Goal: Task Accomplishment & Management: Complete application form

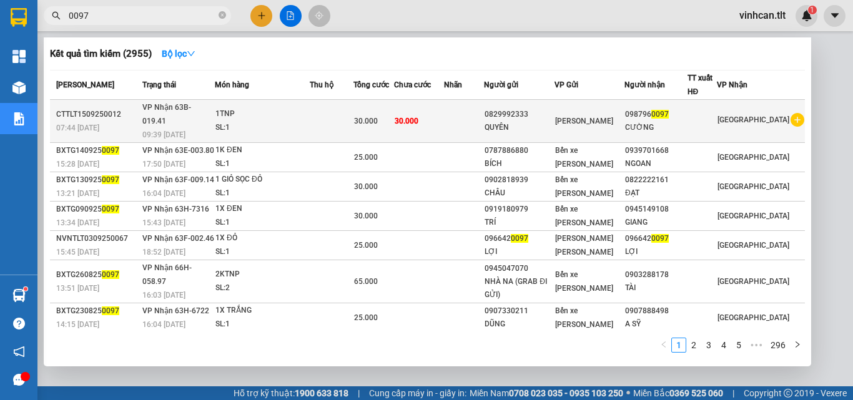
type input "0097"
click at [531, 109] on div "0829992333" at bounding box center [519, 114] width 69 height 13
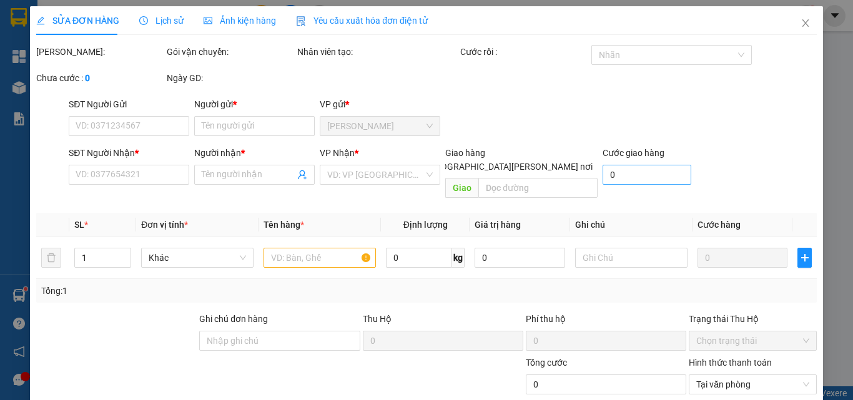
type input "0829992333"
type input "QUYÊN"
type input "0987960097"
type input "CƯỜNG"
type input "30.000"
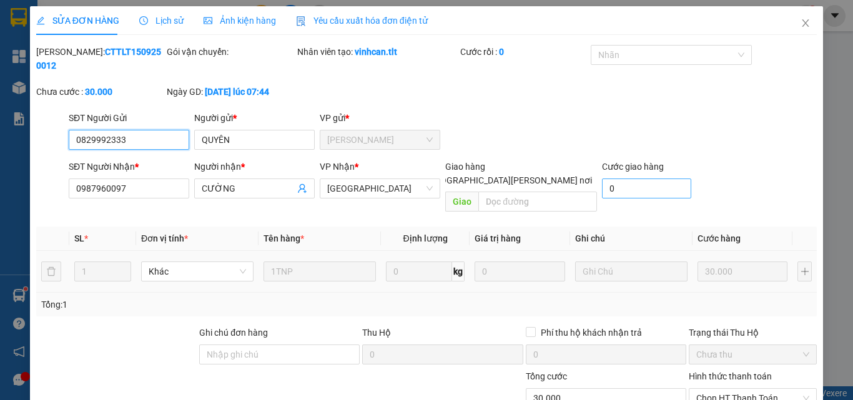
scroll to position [58, 0]
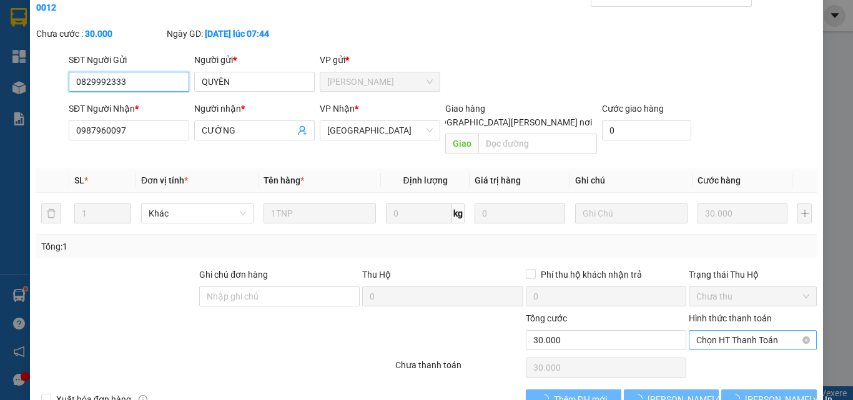
click at [725, 331] on span "Chọn HT Thanh Toán" at bounding box center [752, 340] width 113 height 19
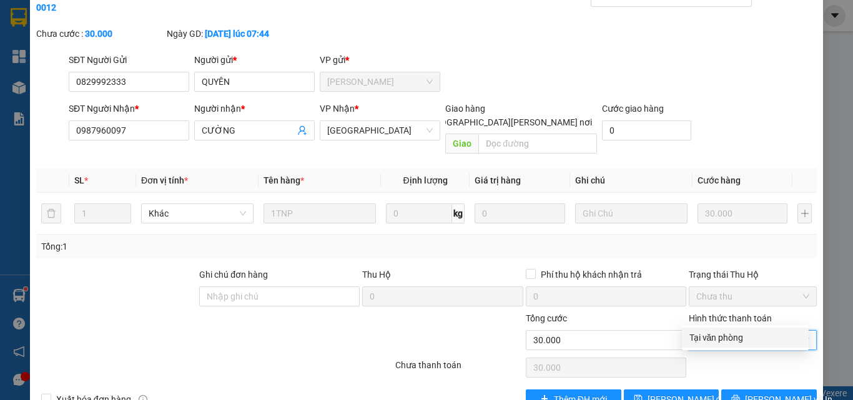
click at [714, 339] on div "Tại văn phòng" at bounding box center [745, 338] width 112 height 14
type input "0"
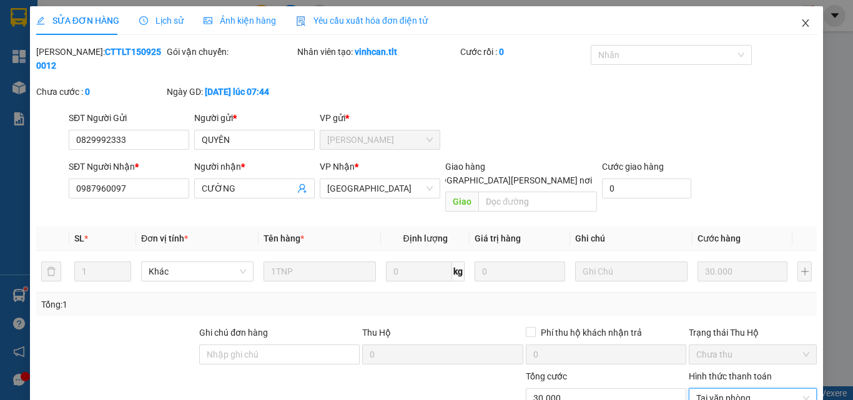
click at [800, 20] on icon "close" at bounding box center [805, 23] width 10 height 10
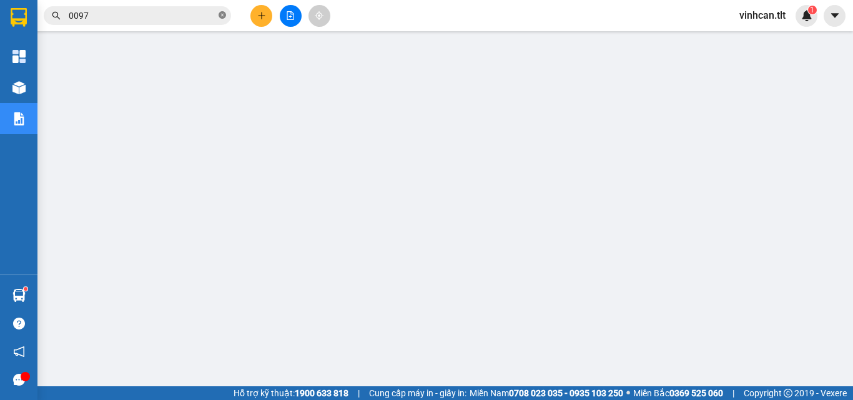
click at [220, 16] on icon "close-circle" at bounding box center [222, 14] width 7 height 7
click at [165, 16] on input "text" at bounding box center [142, 16] width 147 height 14
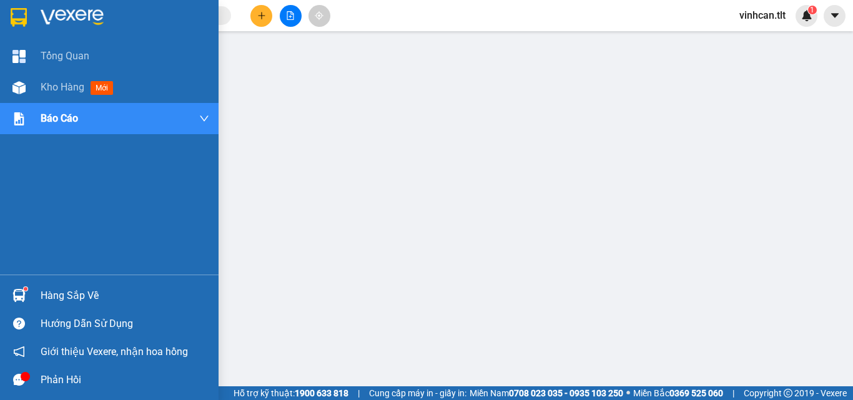
click at [70, 296] on div "Hàng sắp về" at bounding box center [125, 296] width 169 height 19
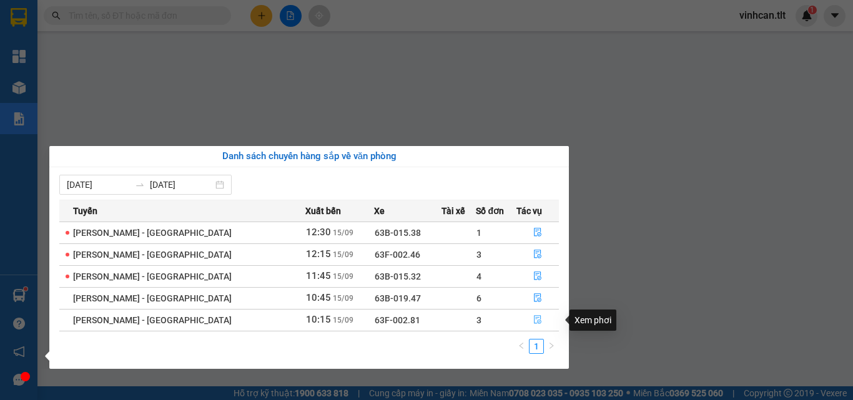
click at [534, 315] on icon "file-done" at bounding box center [537, 319] width 9 height 9
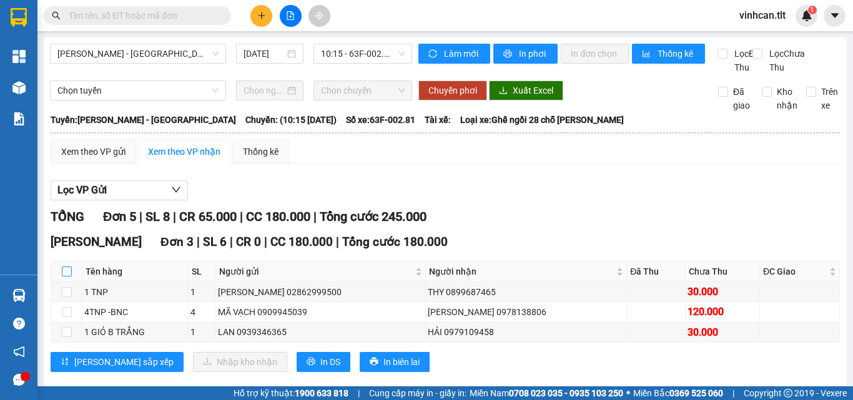
click at [66, 277] on input "checkbox" at bounding box center [67, 272] width 10 height 10
checkbox input "true"
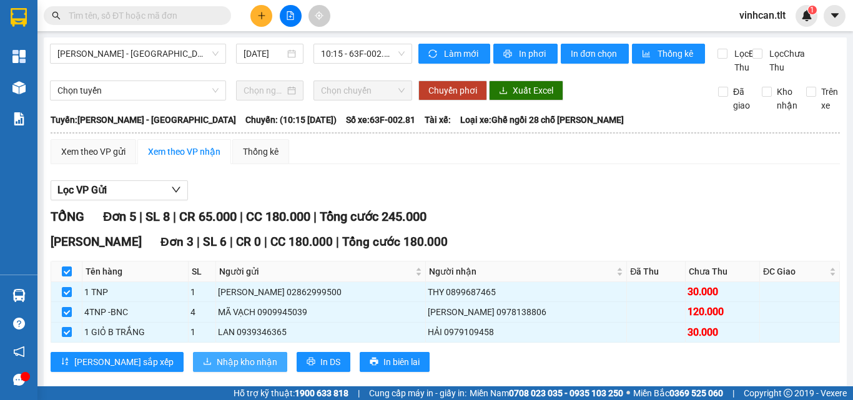
click at [217, 369] on span "Nhập kho nhận" at bounding box center [247, 362] width 61 height 14
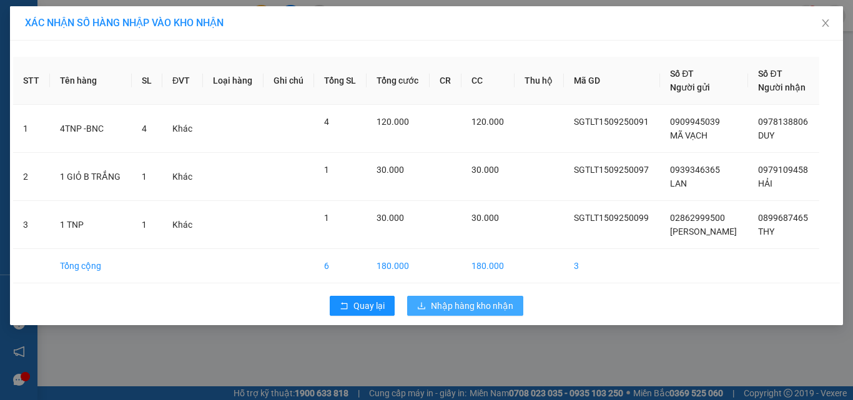
click at [438, 298] on button "Nhập hàng kho nhận" at bounding box center [465, 306] width 116 height 20
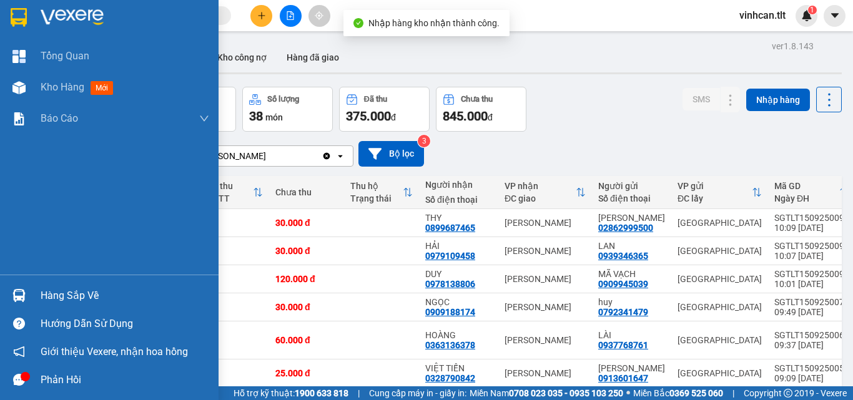
click at [71, 300] on div "Hàng sắp về" at bounding box center [125, 296] width 169 height 19
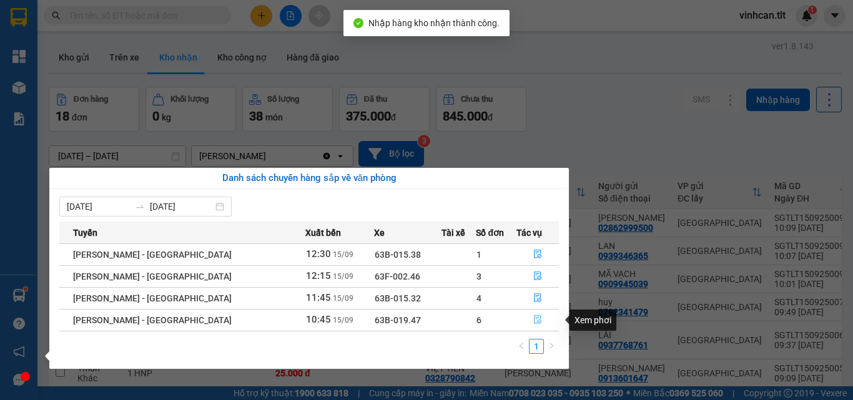
click at [533, 320] on icon "file-done" at bounding box center [537, 319] width 9 height 9
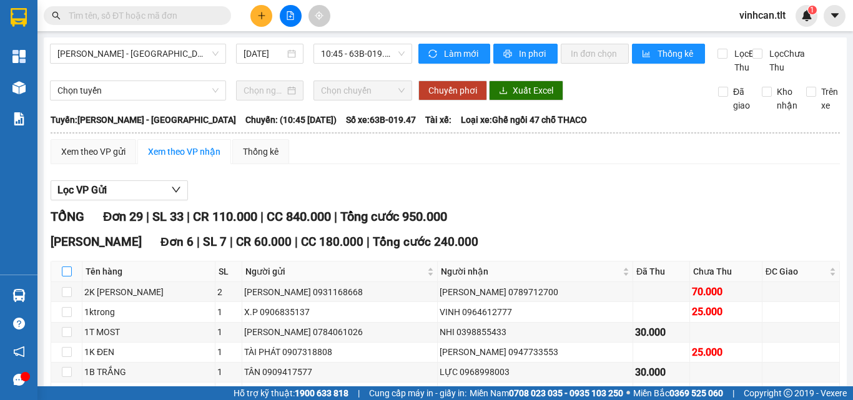
click at [65, 277] on input "checkbox" at bounding box center [67, 272] width 10 height 10
checkbox input "true"
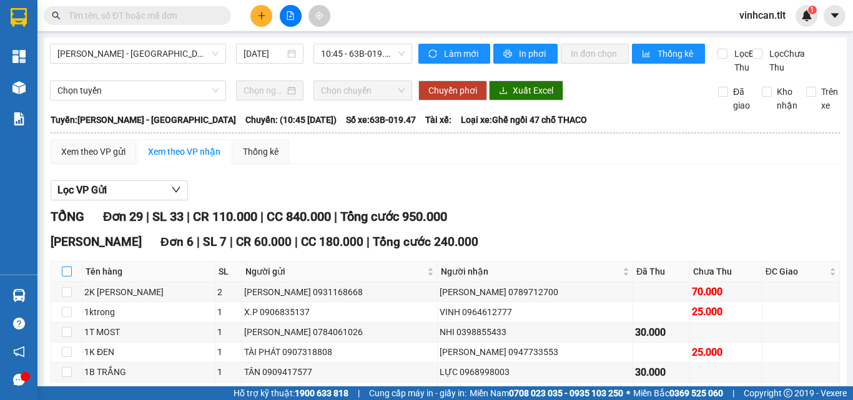
checkbox input "true"
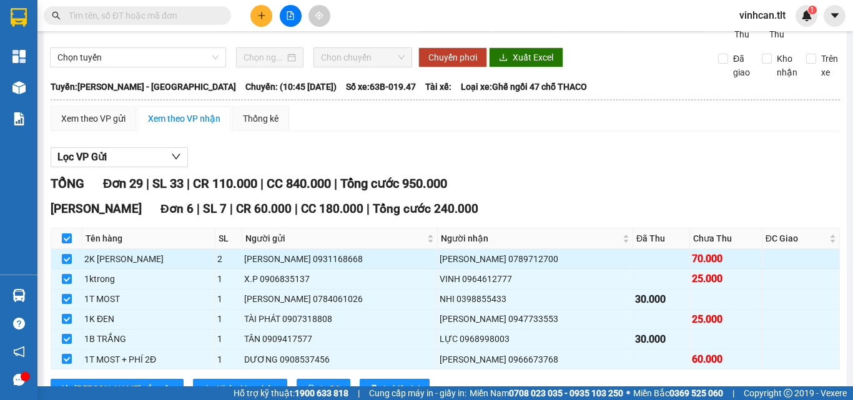
scroll to position [62, 0]
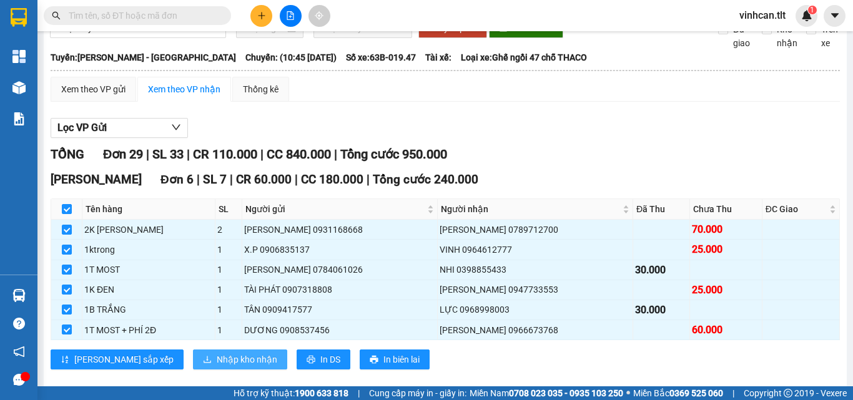
click at [217, 367] on span "Nhập kho nhận" at bounding box center [247, 360] width 61 height 14
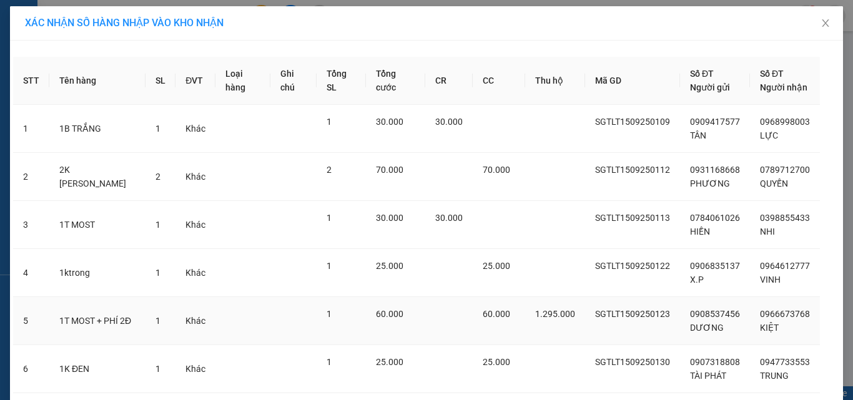
scroll to position [84, 0]
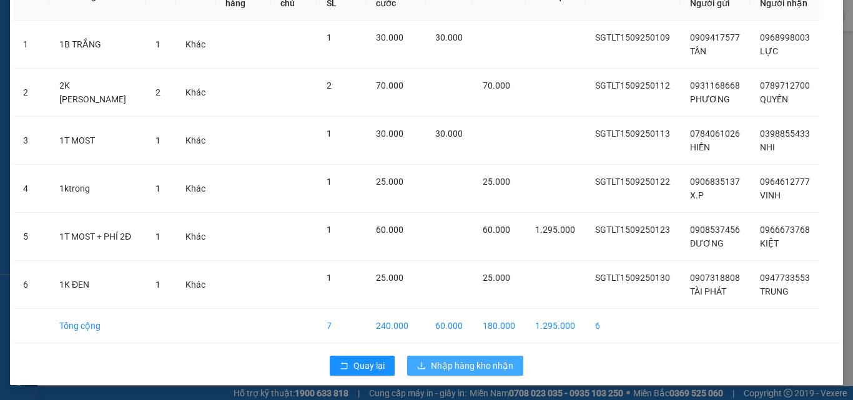
click at [465, 361] on span "Nhập hàng kho nhận" at bounding box center [472, 366] width 82 height 14
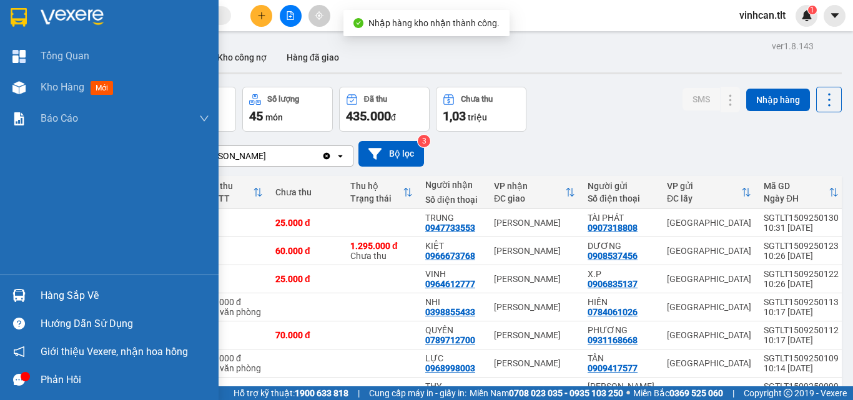
click at [59, 289] on div "Hàng sắp về" at bounding box center [125, 296] width 169 height 19
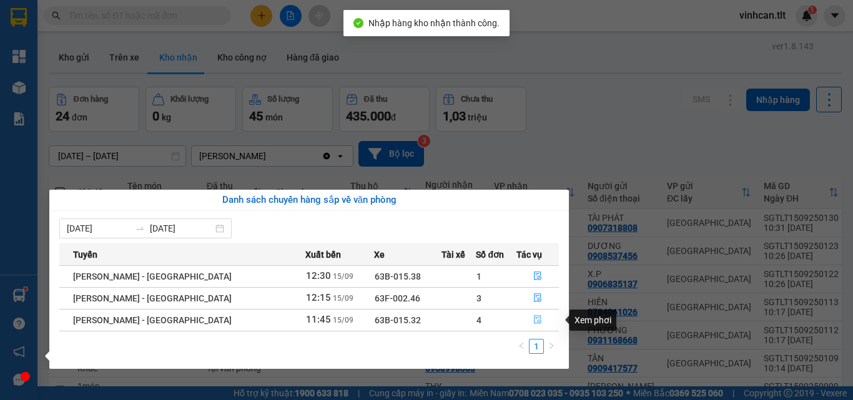
click at [534, 318] on icon "file-done" at bounding box center [537, 320] width 7 height 9
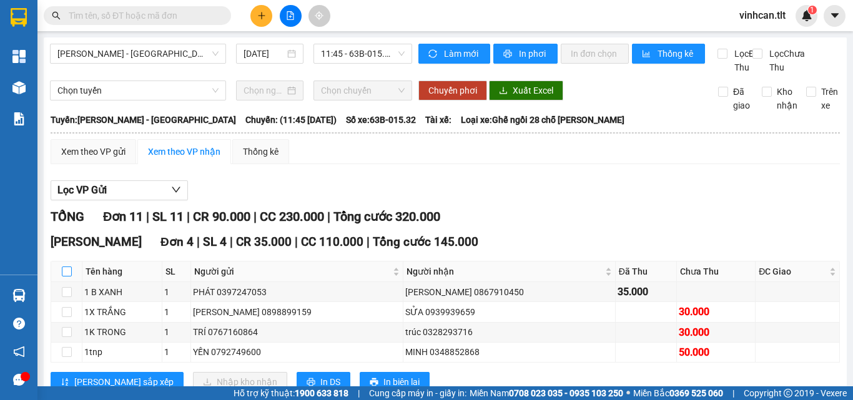
click at [68, 277] on input "checkbox" at bounding box center [67, 272] width 10 height 10
checkbox input "true"
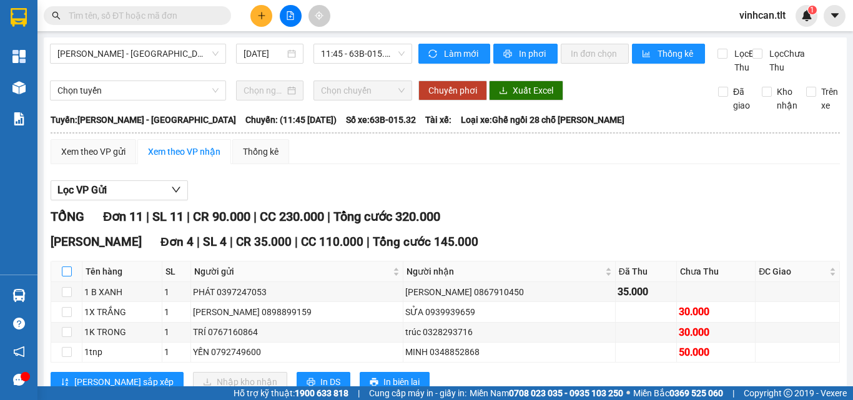
checkbox input "true"
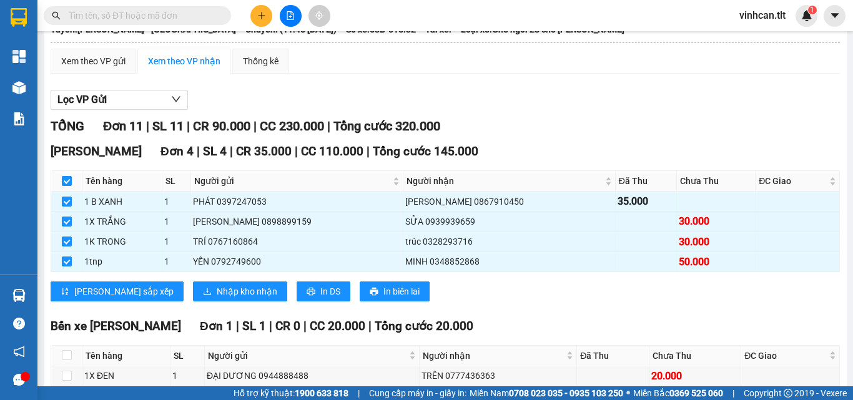
scroll to position [125, 0]
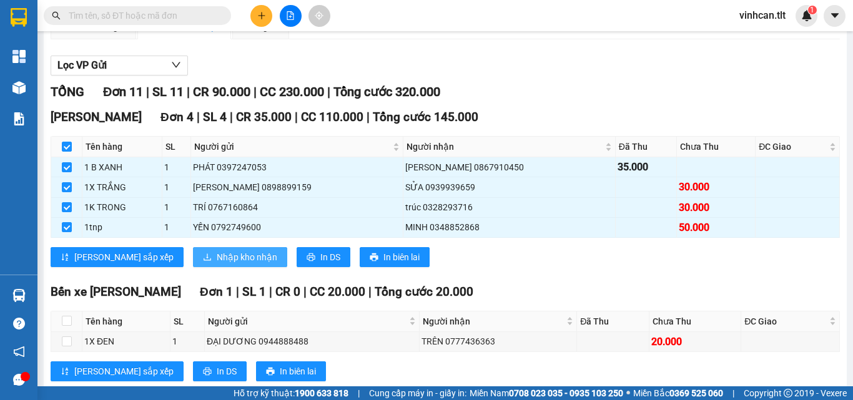
click at [217, 264] on span "Nhập kho nhận" at bounding box center [247, 257] width 61 height 14
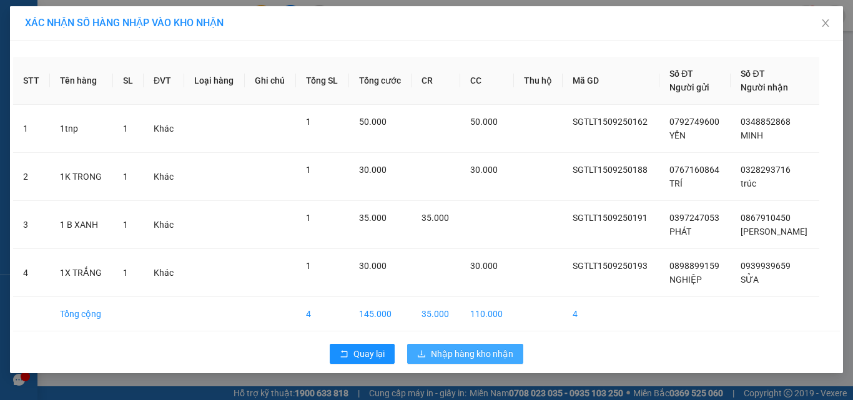
click at [469, 354] on span "Nhập hàng kho nhận" at bounding box center [472, 354] width 82 height 14
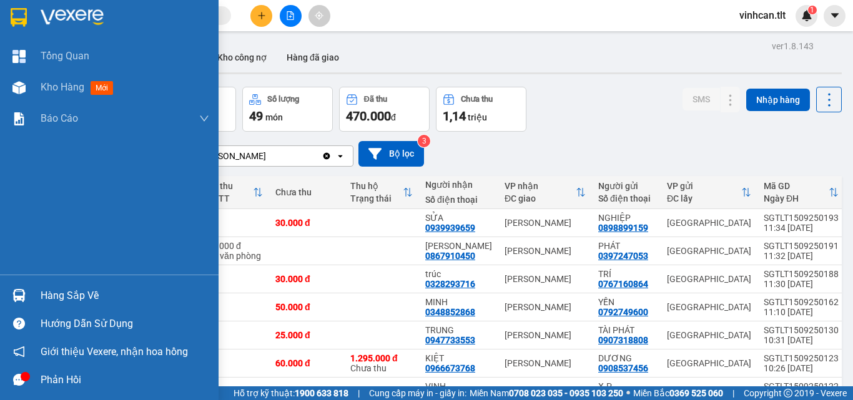
click at [75, 293] on div "Hàng sắp về" at bounding box center [125, 296] width 169 height 19
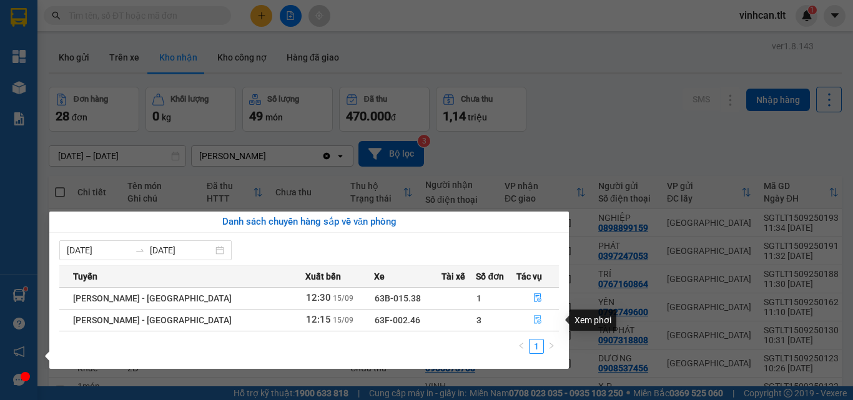
click at [532, 314] on button "button" at bounding box center [537, 320] width 41 height 20
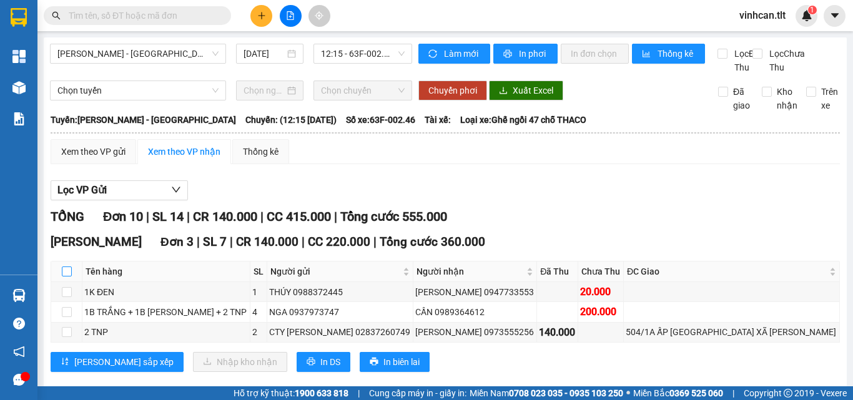
click at [68, 277] on input "checkbox" at bounding box center [67, 272] width 10 height 10
checkbox input "true"
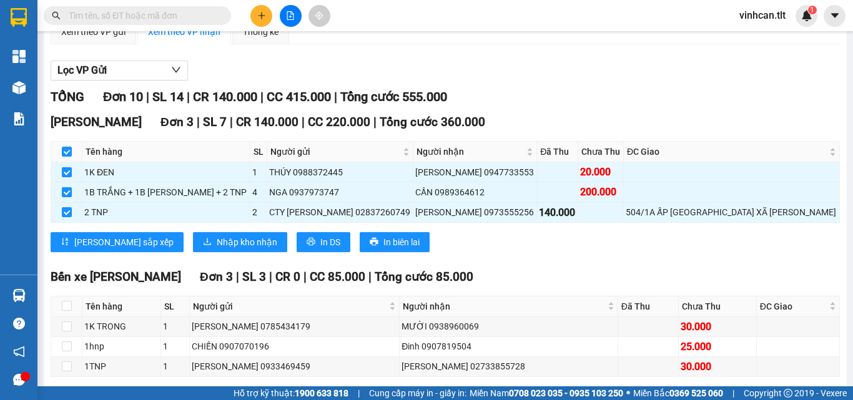
scroll to position [125, 0]
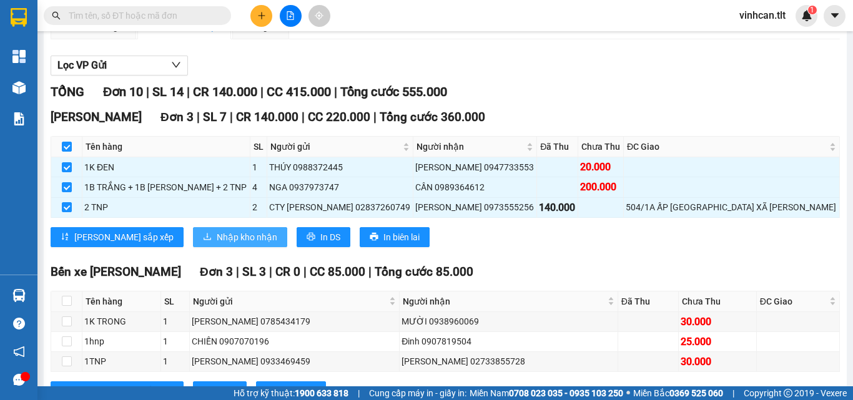
click at [193, 247] on button "Nhập kho nhận" at bounding box center [240, 237] width 94 height 20
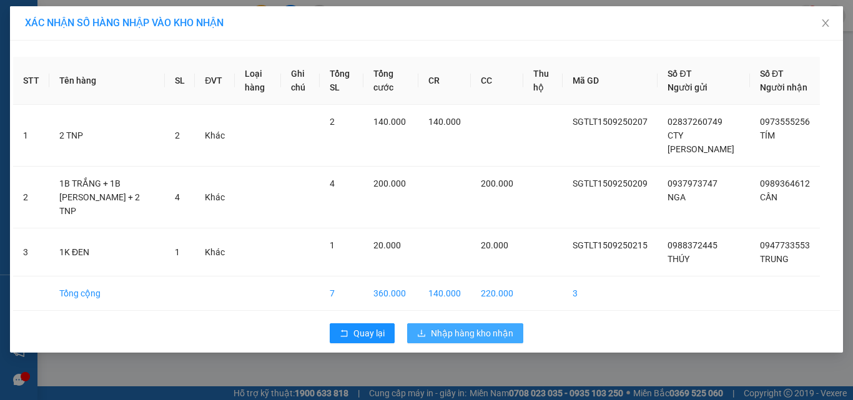
click at [453, 333] on span "Nhập hàng kho nhận" at bounding box center [472, 334] width 82 height 14
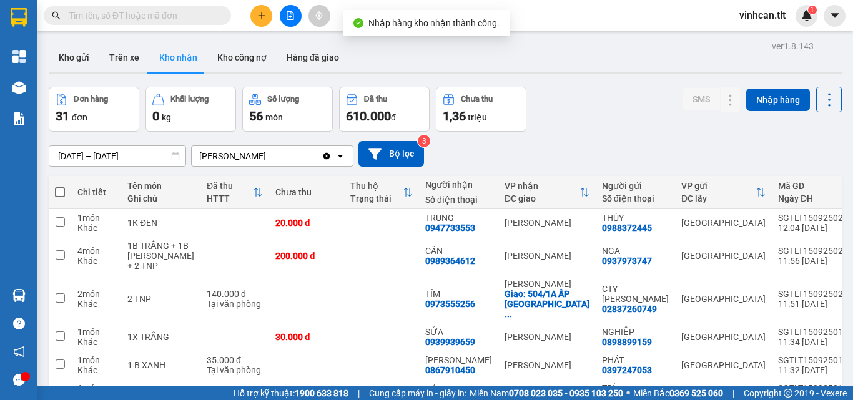
click at [145, 12] on input "text" at bounding box center [142, 16] width 147 height 14
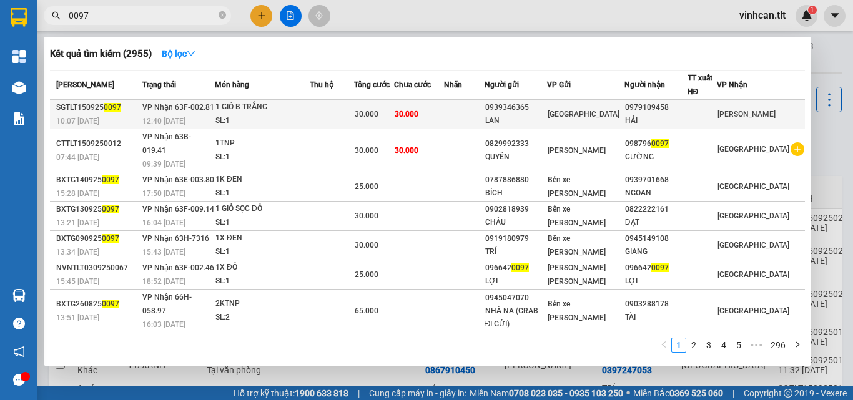
type input "0097"
click at [538, 107] on div "0939346365" at bounding box center [516, 107] width 62 height 13
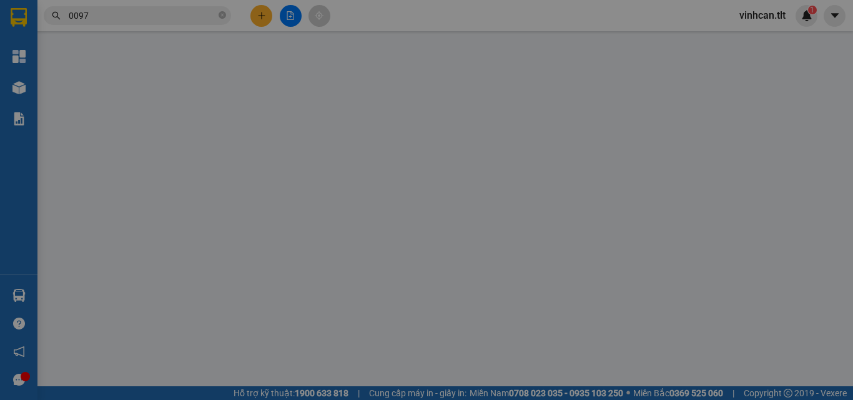
type input "0939346365"
type input "LAN"
type input "0979109458"
type input "HẢI"
type input "30.000"
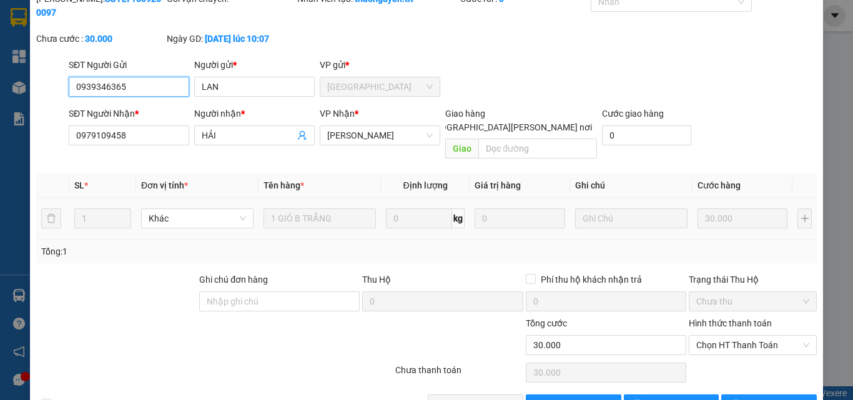
scroll to position [64, 0]
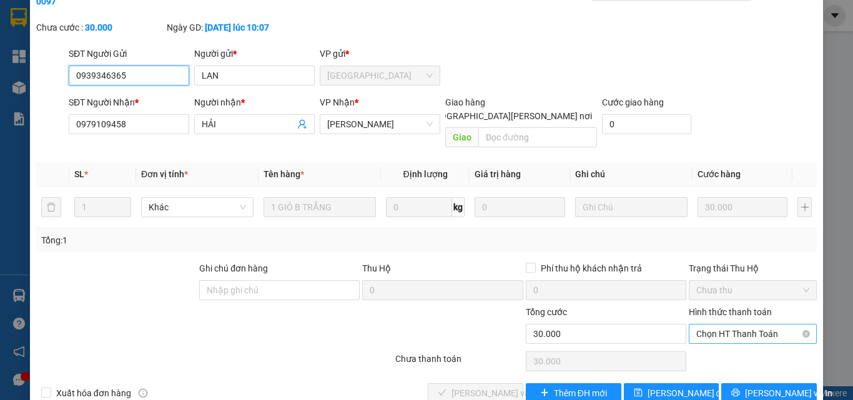
click at [716, 325] on span "Chọn HT Thanh Toán" at bounding box center [752, 334] width 113 height 19
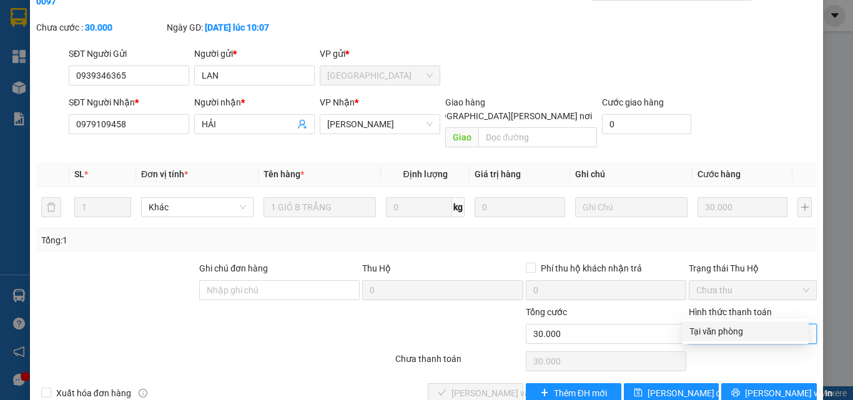
drag, startPoint x: 711, startPoint y: 330, endPoint x: 684, endPoint y: 330, distance: 26.9
click at [709, 328] on div "Tại văn phòng" at bounding box center [745, 332] width 112 height 14
type input "0"
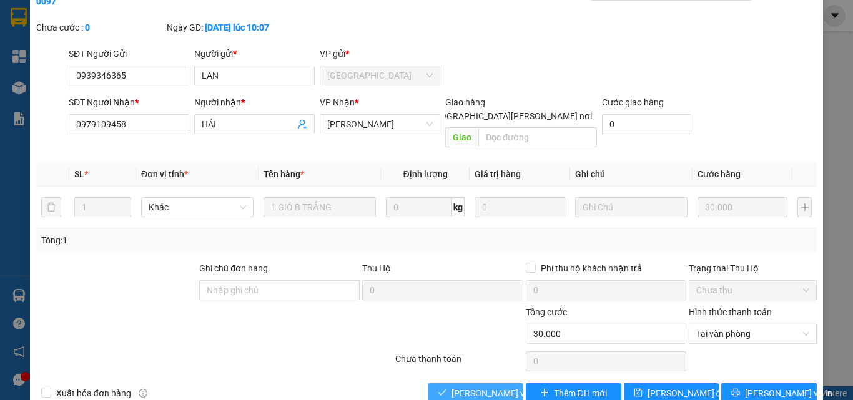
click at [480, 383] on button "[PERSON_NAME] và [PERSON_NAME] hàng" at bounding box center [476, 393] width 96 height 20
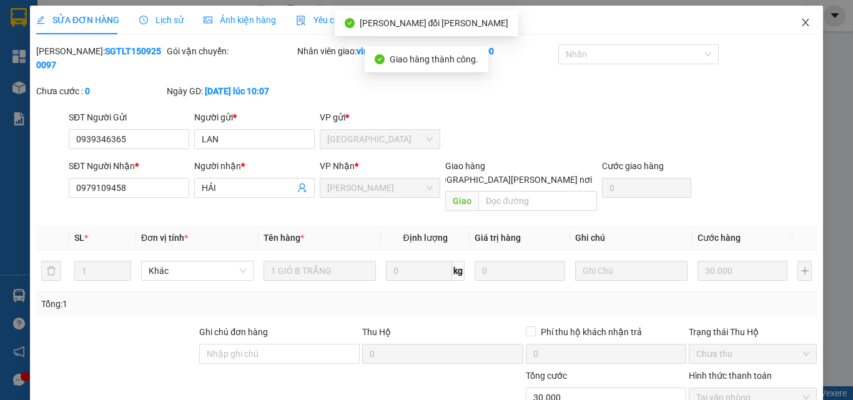
scroll to position [0, 0]
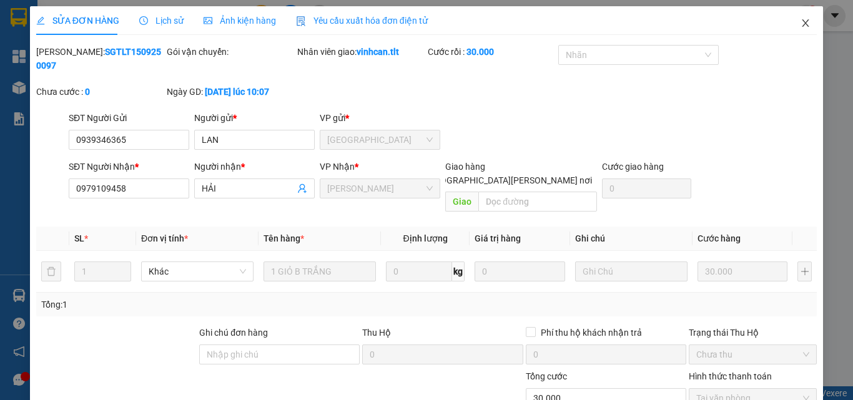
click at [802, 23] on icon "close" at bounding box center [805, 22] width 7 height 7
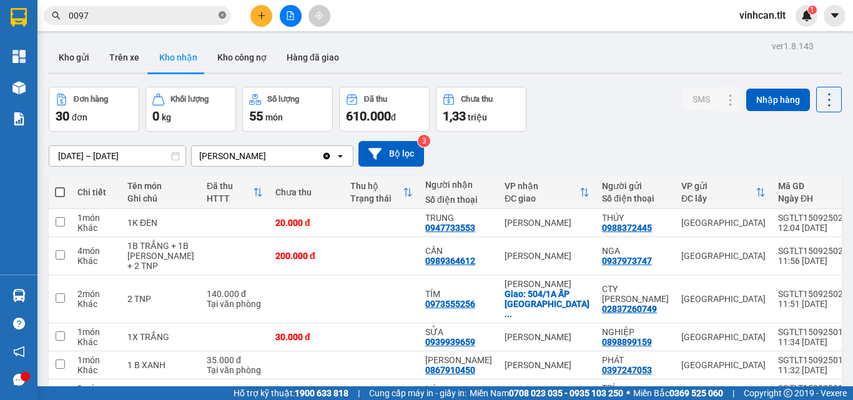
click at [221, 15] on icon "close-circle" at bounding box center [222, 14] width 7 height 7
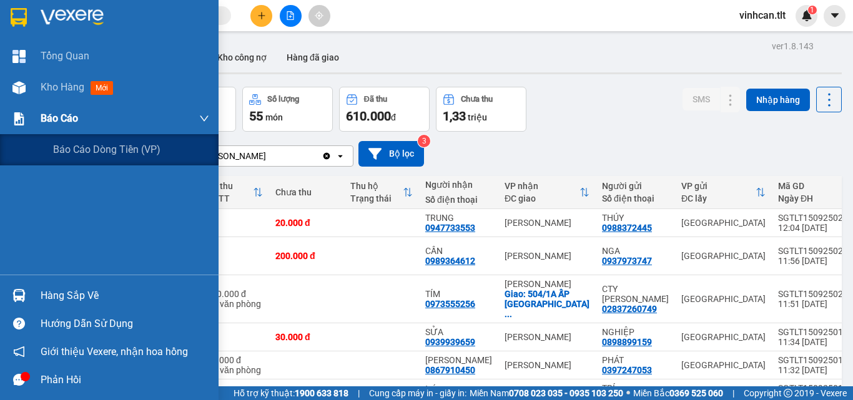
click at [51, 114] on span "Báo cáo" at bounding box center [59, 119] width 37 height 16
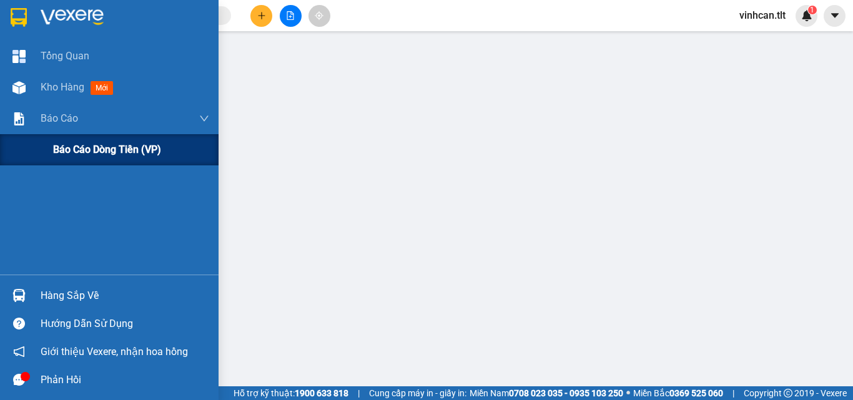
click at [80, 148] on span "Báo cáo dòng tiền (VP)" at bounding box center [107, 150] width 108 height 16
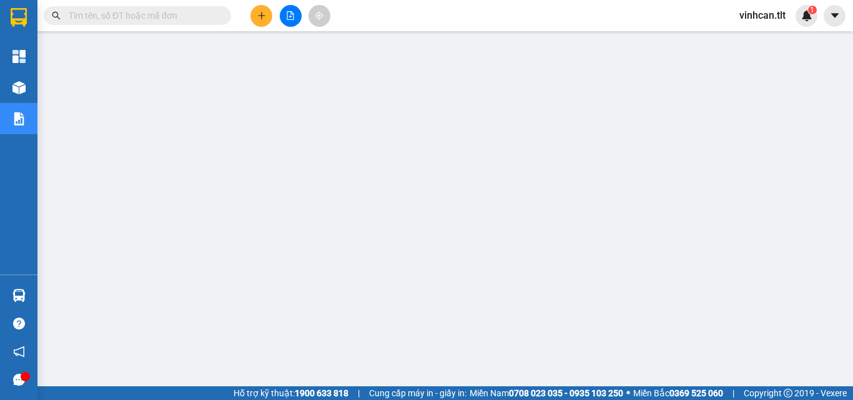
click at [188, 12] on input "text" at bounding box center [142, 16] width 147 height 14
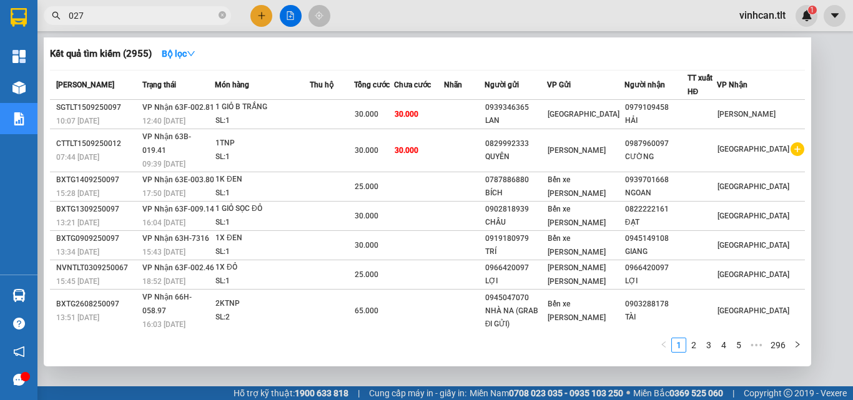
type input "0272"
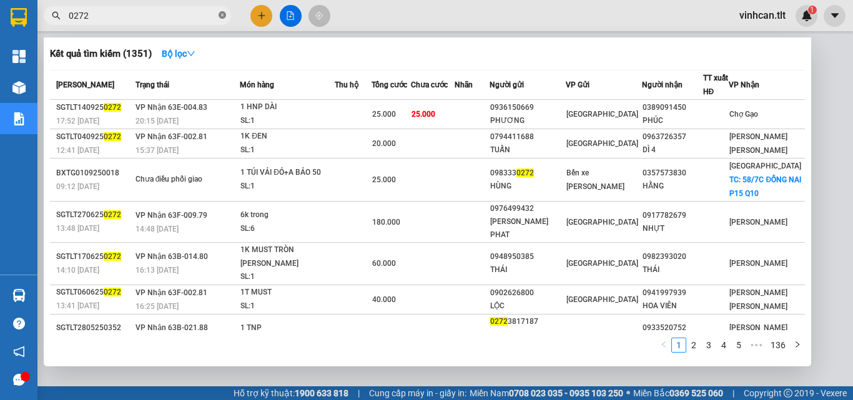
click at [220, 15] on icon "close-circle" at bounding box center [222, 14] width 7 height 7
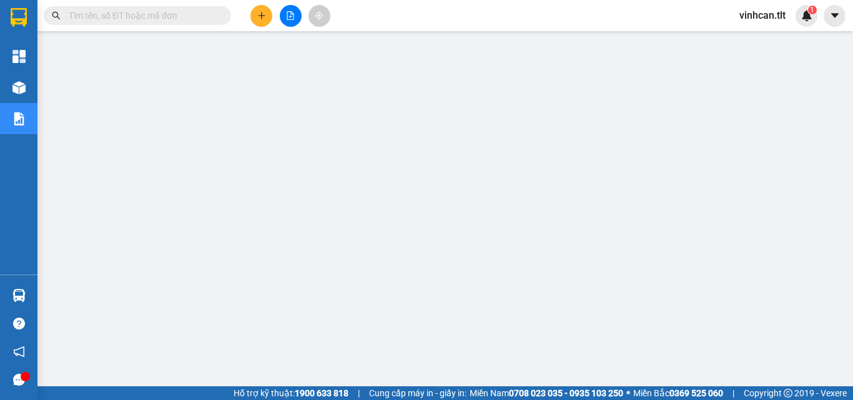
click at [213, 16] on input "text" at bounding box center [142, 16] width 147 height 14
click at [177, 15] on input "text" at bounding box center [142, 16] width 147 height 14
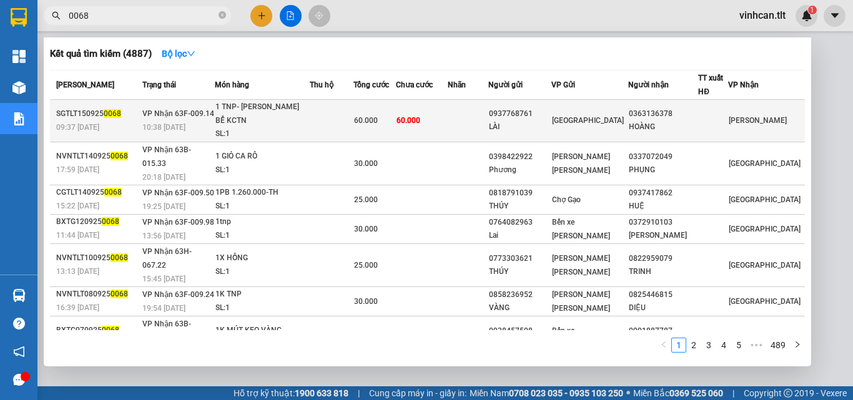
type input "0068"
click at [533, 110] on div "0937768761" at bounding box center [520, 113] width 62 height 13
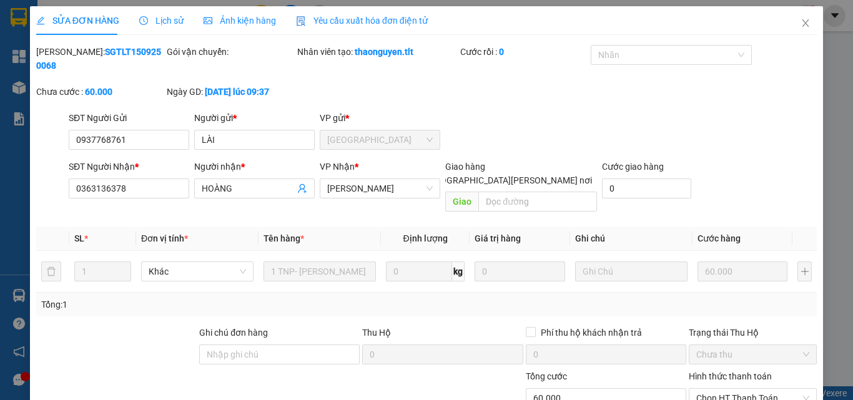
type input "0937768761"
type input "LÀI"
type input "0363136378"
type input "HOÀNG"
type input "60.000"
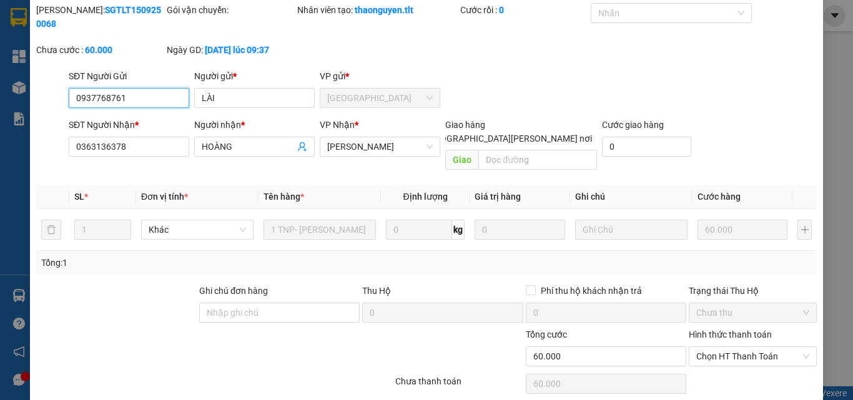
scroll to position [64, 0]
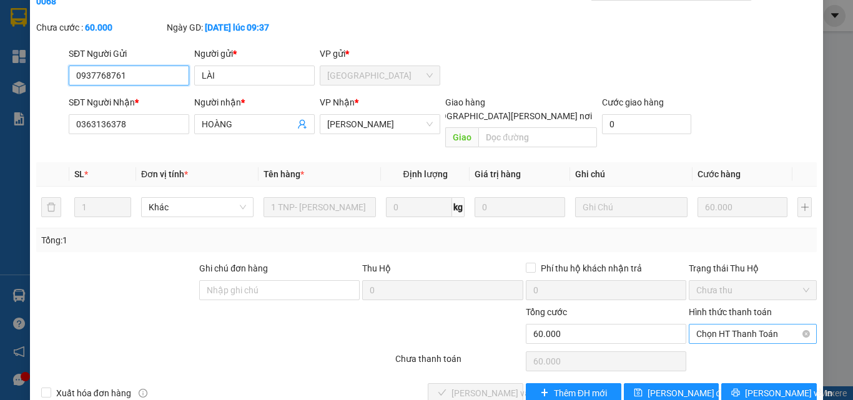
click at [719, 325] on span "Chọn HT Thanh Toán" at bounding box center [752, 334] width 113 height 19
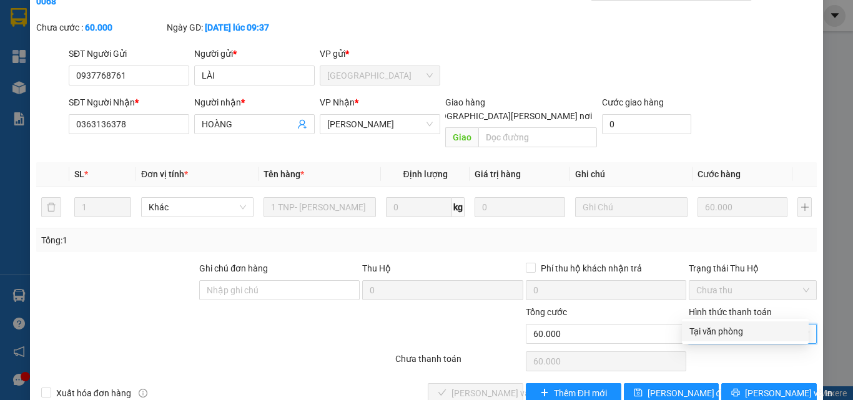
drag, startPoint x: 727, startPoint y: 330, endPoint x: 633, endPoint y: 341, distance: 94.3
click at [726, 332] on div "Tại văn phòng" at bounding box center [745, 332] width 112 height 14
type input "0"
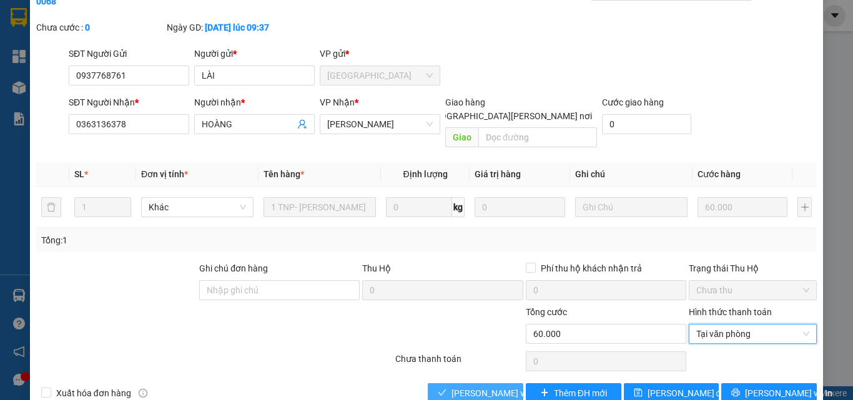
click at [497, 386] on span "[PERSON_NAME] và [PERSON_NAME] hàng" at bounding box center [535, 393] width 169 height 14
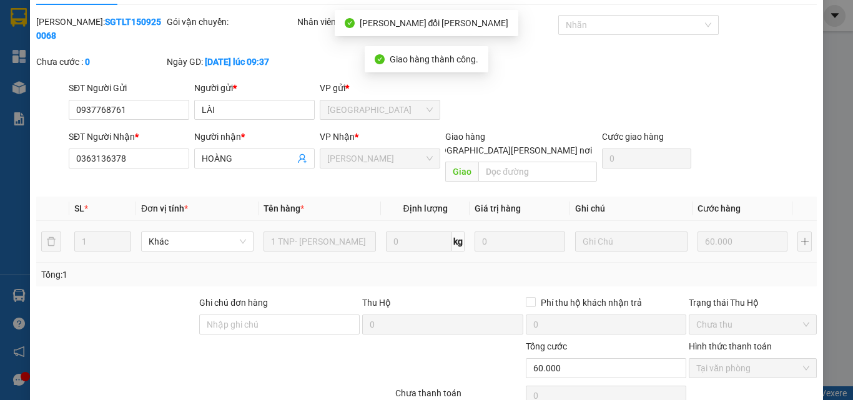
scroll to position [0, 0]
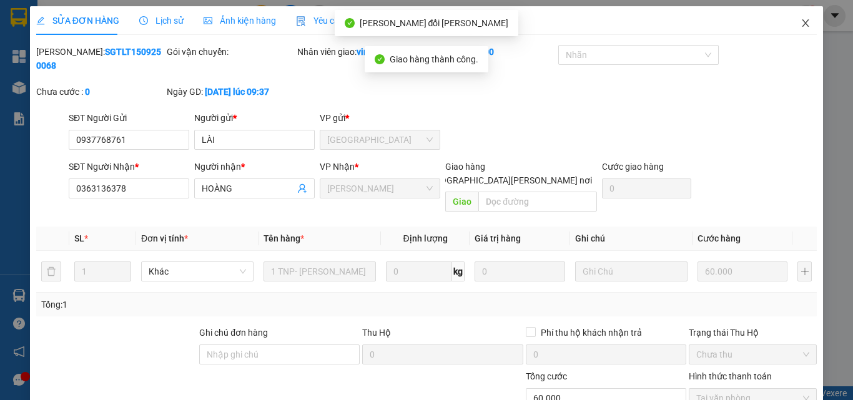
click at [800, 20] on icon "close" at bounding box center [805, 23] width 10 height 10
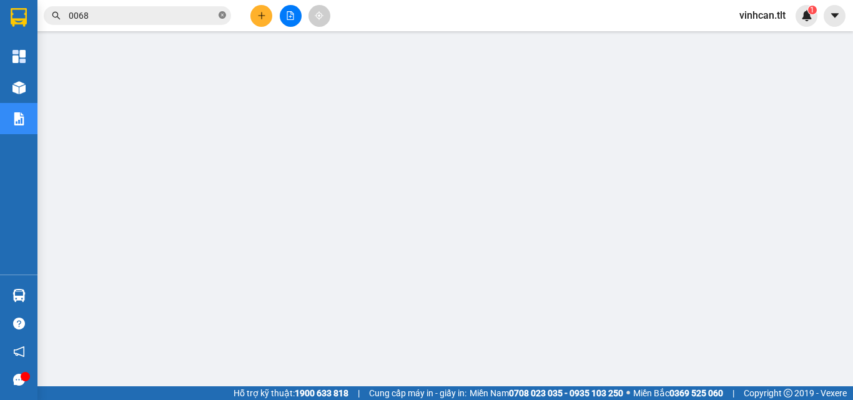
click at [220, 16] on icon "close-circle" at bounding box center [222, 14] width 7 height 7
click at [137, 16] on input "text" at bounding box center [142, 16] width 147 height 14
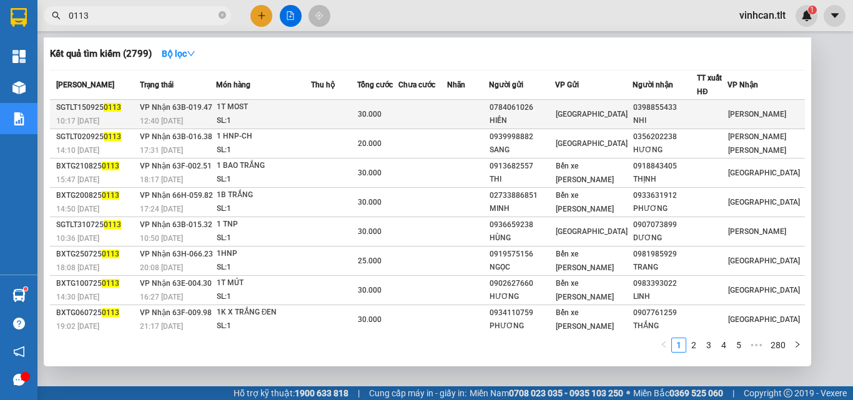
type input "0113"
click at [546, 111] on div "0784061026" at bounding box center [522, 107] width 65 height 13
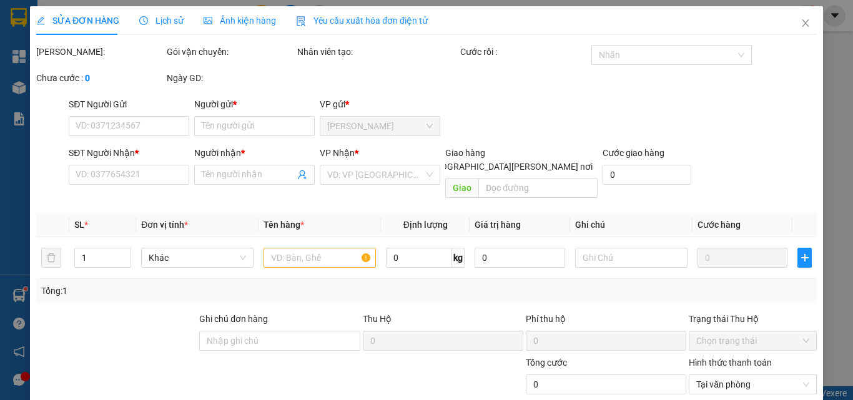
type input "0784061026"
type input "HIỀN"
type input "0398855433"
type input "NHI"
type input "30.000"
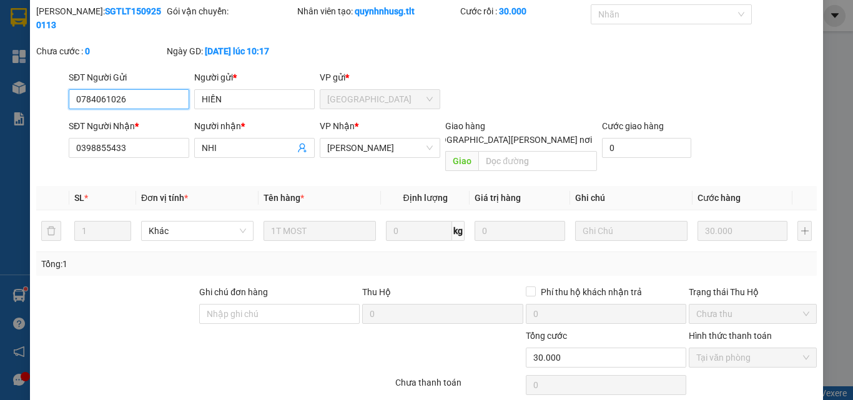
scroll to position [64, 0]
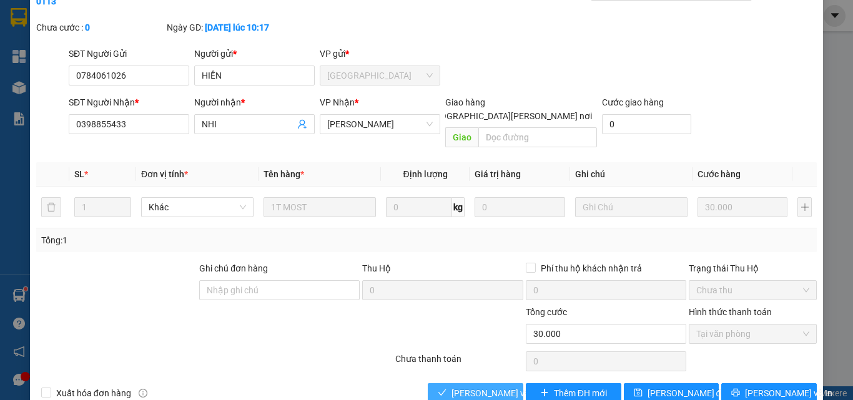
click at [479, 383] on button "[PERSON_NAME] và [PERSON_NAME] hàng" at bounding box center [476, 393] width 96 height 20
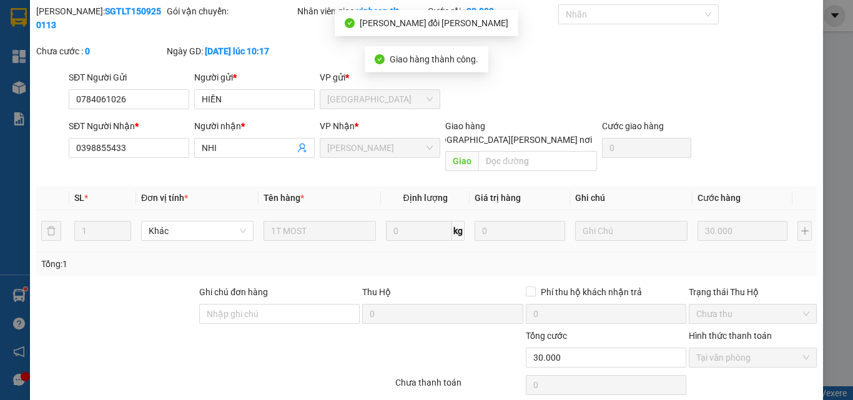
scroll to position [2, 0]
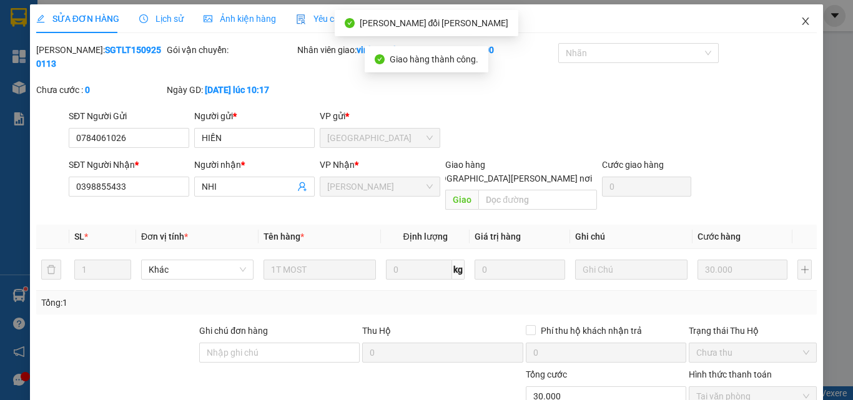
click at [800, 22] on icon "close" at bounding box center [805, 21] width 10 height 10
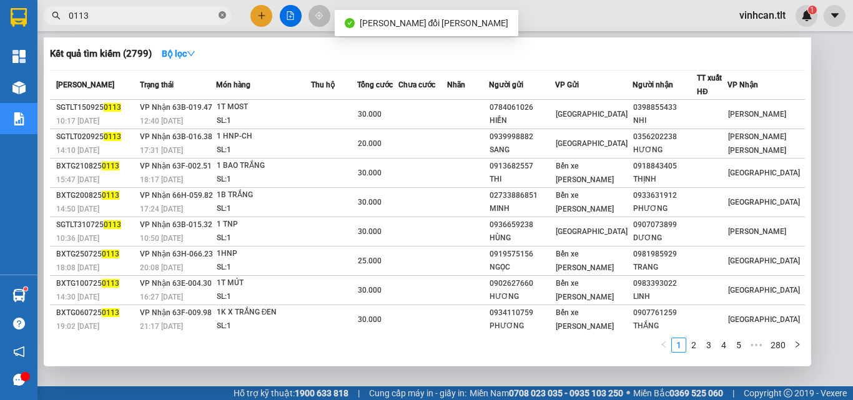
click at [219, 13] on icon "close-circle" at bounding box center [222, 14] width 7 height 7
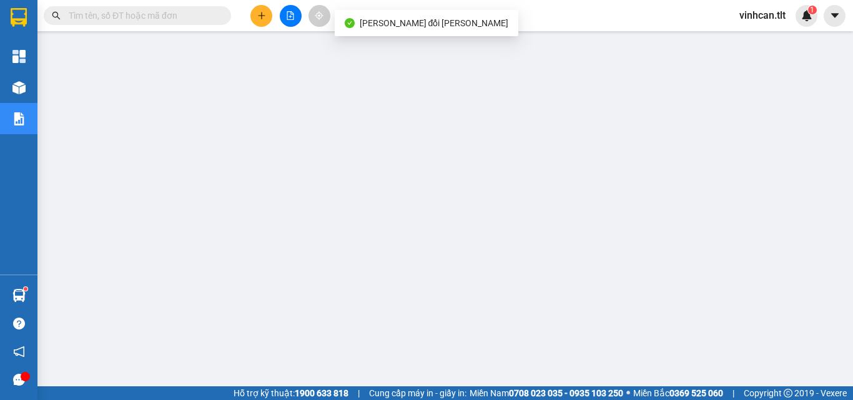
click at [212, 15] on input "text" at bounding box center [142, 16] width 147 height 14
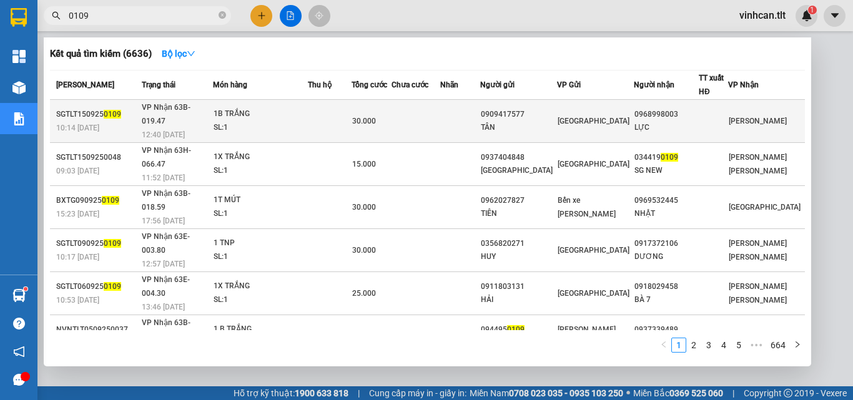
type input "0109"
click at [541, 109] on div "0909417577" at bounding box center [519, 114] width 76 height 13
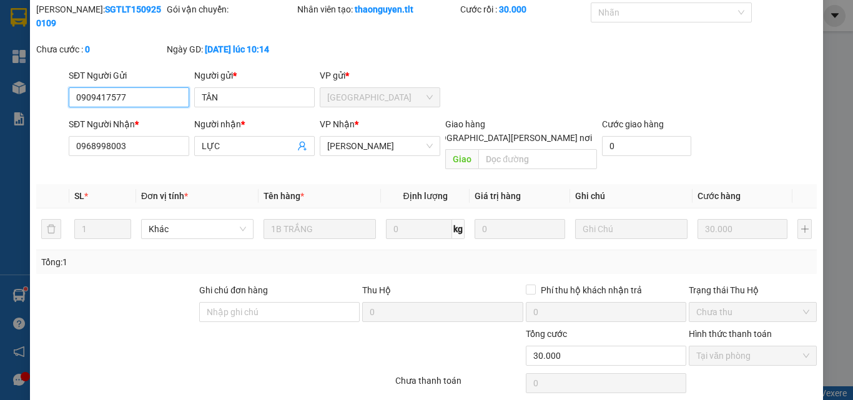
scroll to position [64, 0]
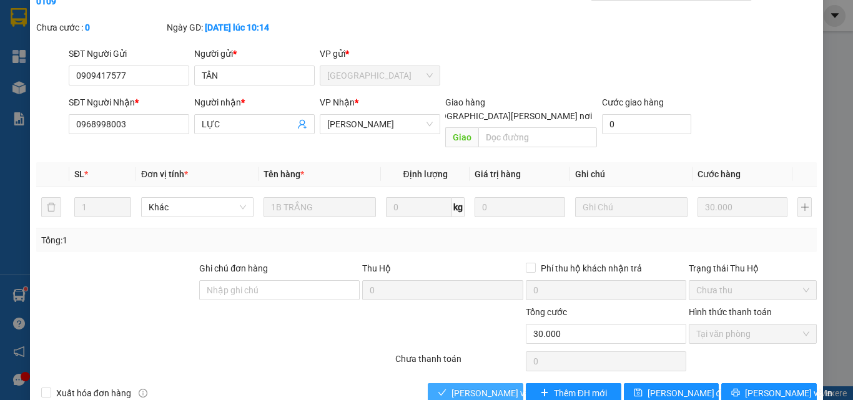
click at [490, 386] on span "[PERSON_NAME] và [PERSON_NAME] hàng" at bounding box center [535, 393] width 169 height 14
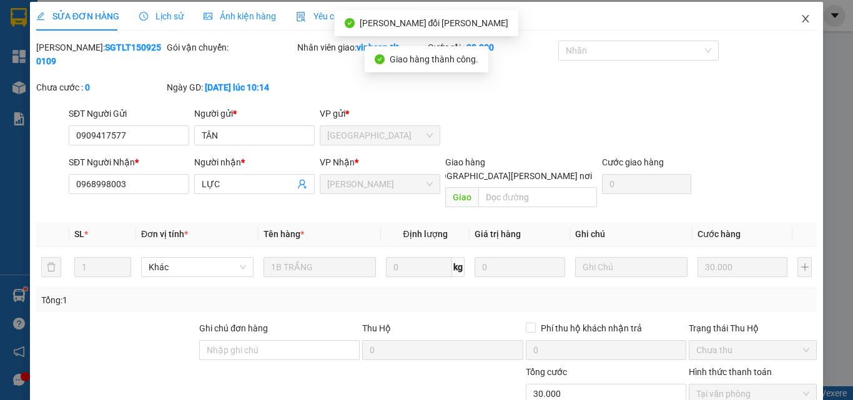
scroll to position [0, 0]
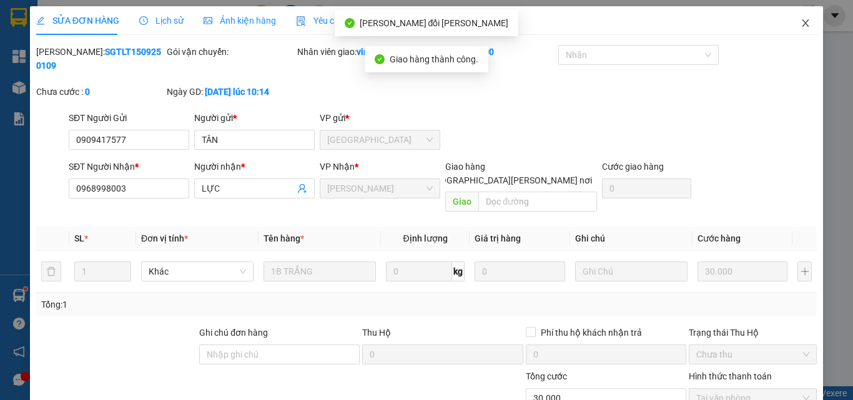
click at [802, 22] on icon "close" at bounding box center [805, 22] width 7 height 7
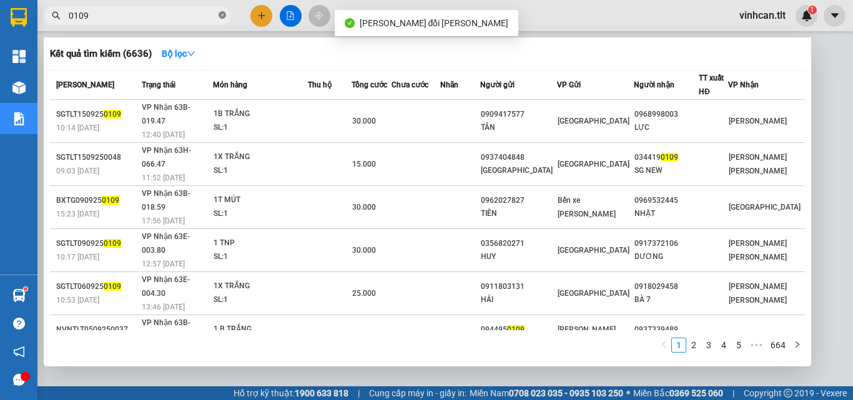
click at [222, 15] on icon "close-circle" at bounding box center [222, 14] width 7 height 7
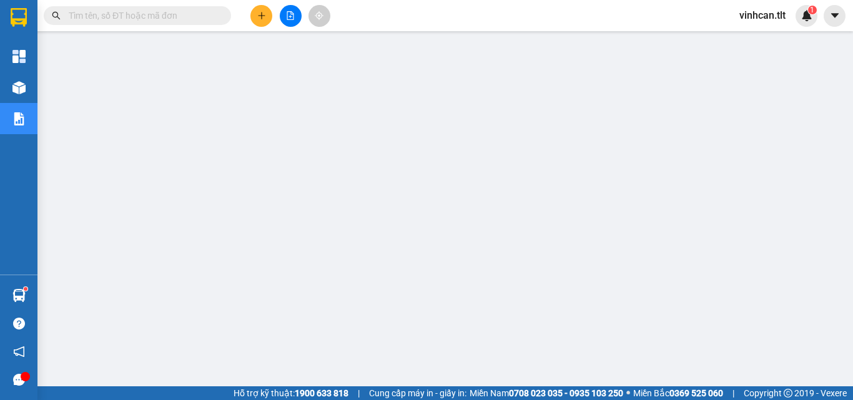
click at [191, 18] on input "text" at bounding box center [142, 16] width 147 height 14
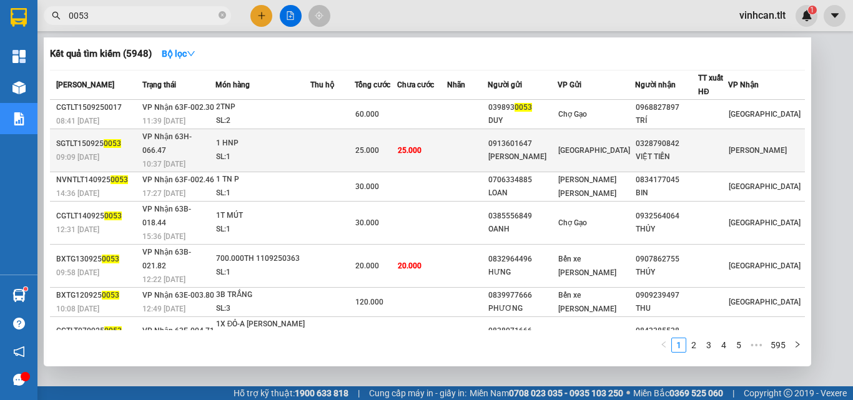
type input "0053"
click at [531, 137] on div "0913601647" at bounding box center [522, 143] width 69 height 13
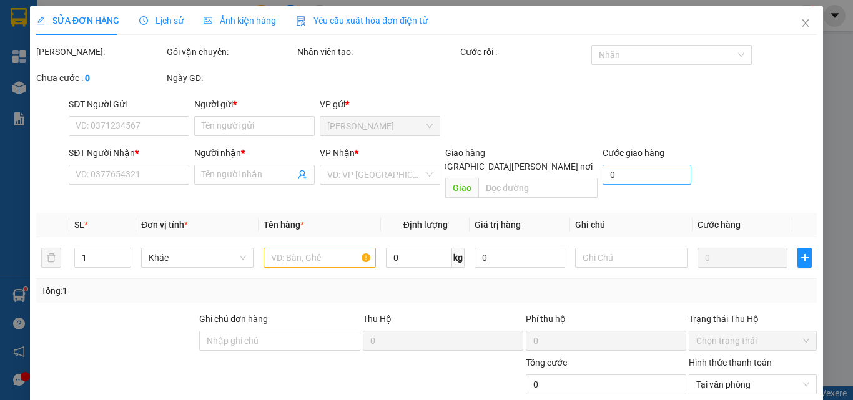
type input "0913601647"
type input "[PERSON_NAME]"
type input "0328790842"
type input "VIỆT TIẾN"
type input "25.000"
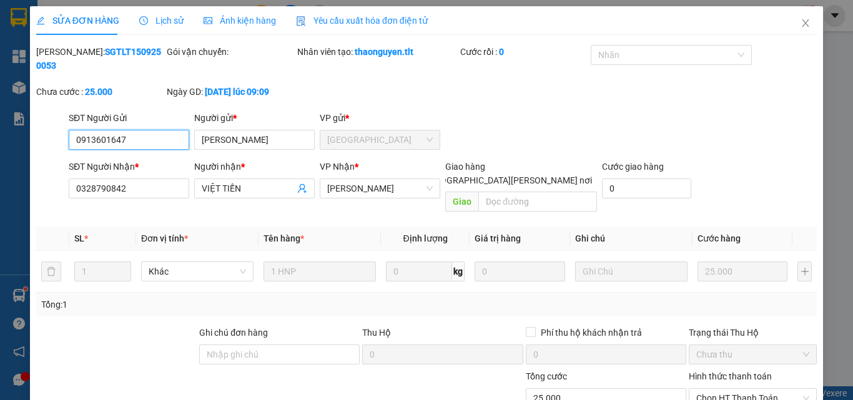
scroll to position [62, 0]
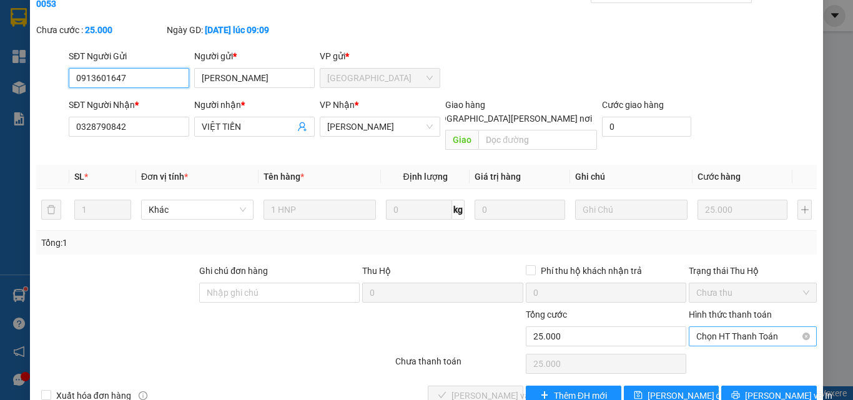
click at [712, 327] on span "Chọn HT Thanh Toán" at bounding box center [752, 336] width 113 height 19
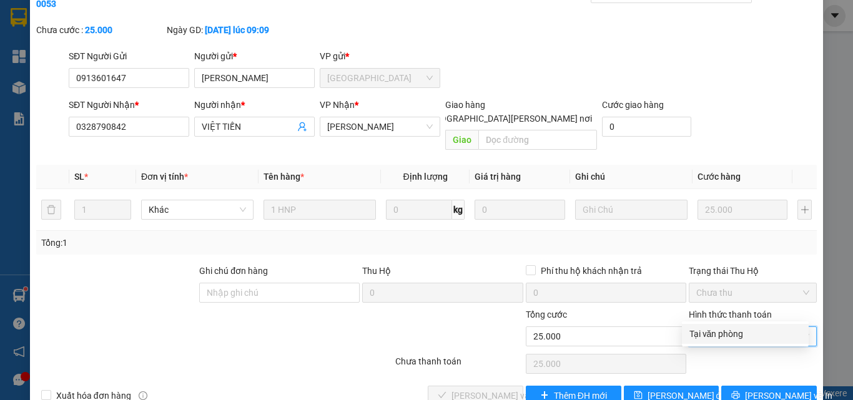
drag, startPoint x: 714, startPoint y: 337, endPoint x: 685, endPoint y: 342, distance: 29.9
click at [713, 337] on div "Tại văn phòng" at bounding box center [745, 334] width 112 height 14
type input "0"
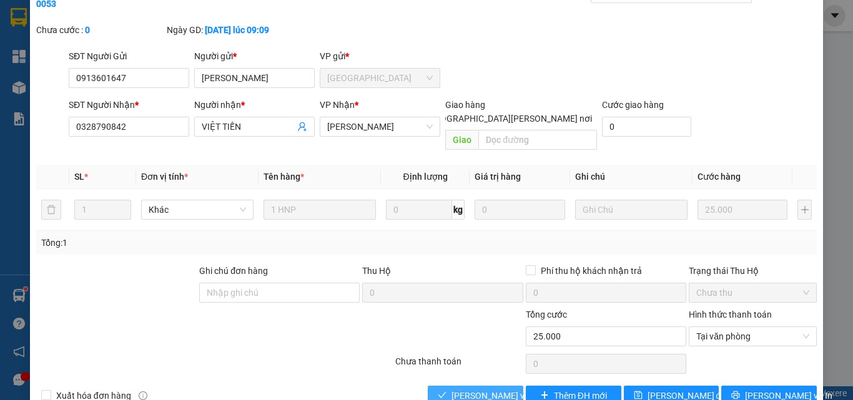
click at [486, 389] on span "[PERSON_NAME] và [PERSON_NAME] hàng" at bounding box center [535, 396] width 169 height 14
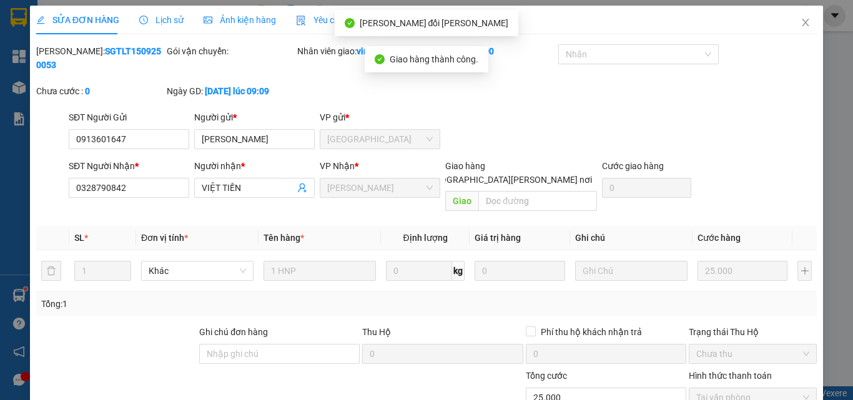
scroll to position [0, 0]
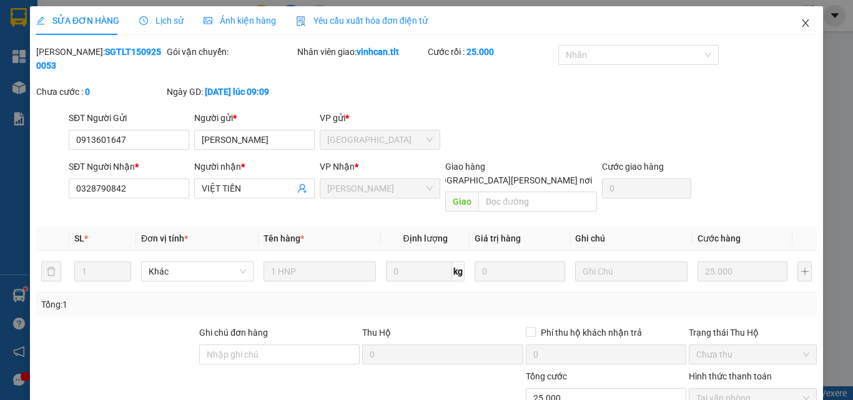
click at [802, 22] on icon "close" at bounding box center [805, 22] width 7 height 7
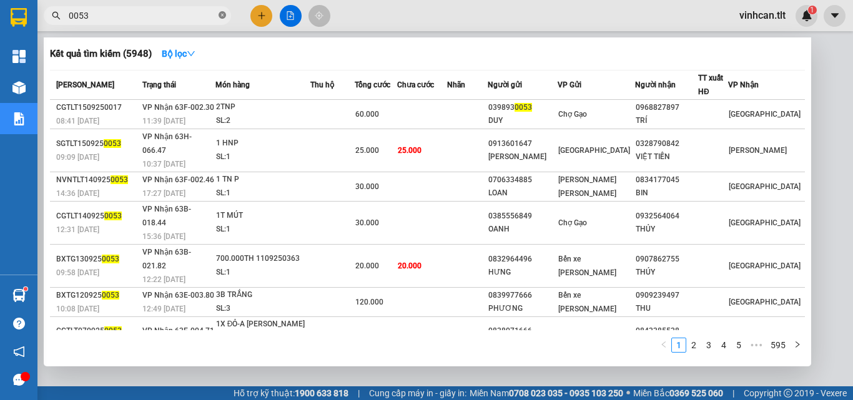
click at [222, 16] on icon "close-circle" at bounding box center [222, 14] width 7 height 7
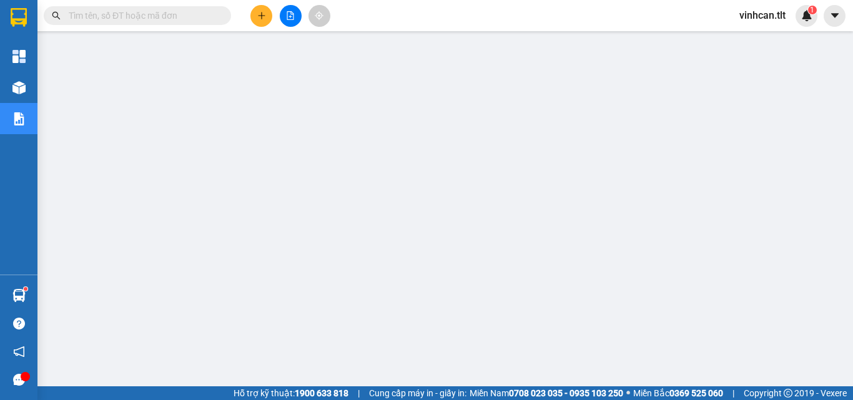
click at [178, 16] on input "text" at bounding box center [142, 16] width 147 height 14
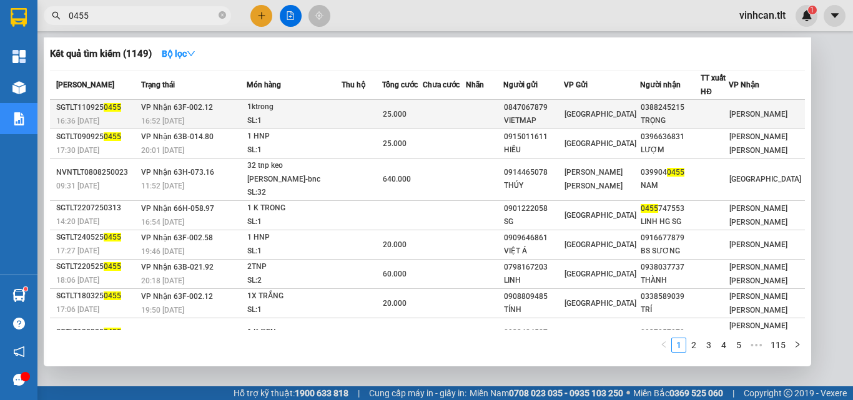
type input "0455"
click at [543, 108] on div "0847067879" at bounding box center [533, 107] width 59 height 13
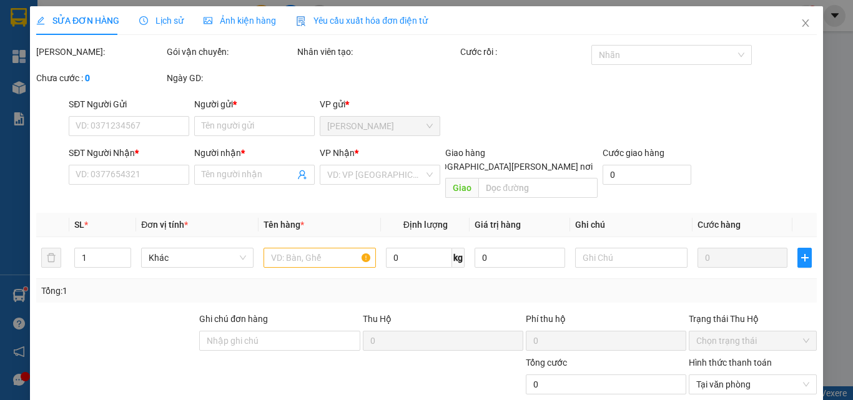
type input "0847067879"
type input "VIETMAP"
type input "0388245215"
type input "TRỌNG"
type input "25.000"
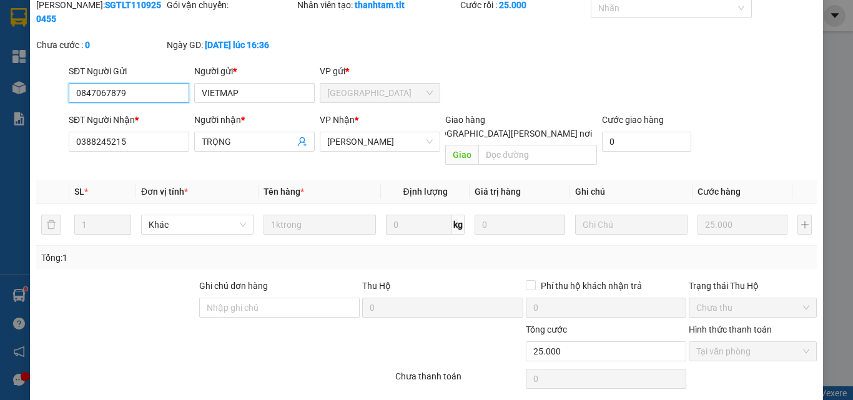
scroll to position [64, 0]
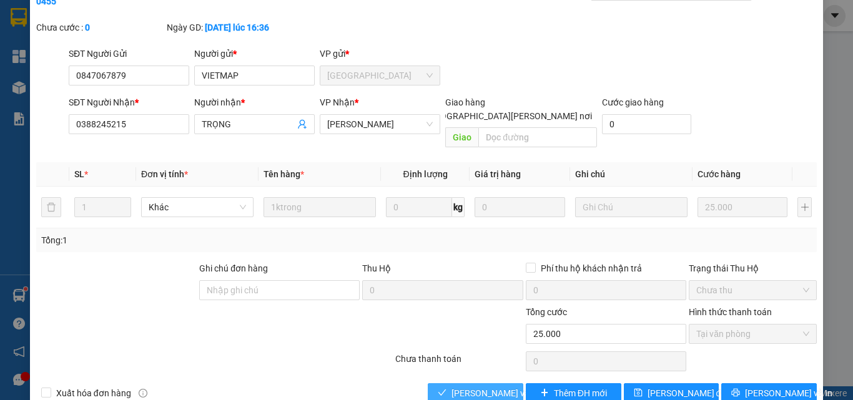
click at [502, 383] on button "[PERSON_NAME] và [PERSON_NAME] hàng" at bounding box center [476, 393] width 96 height 20
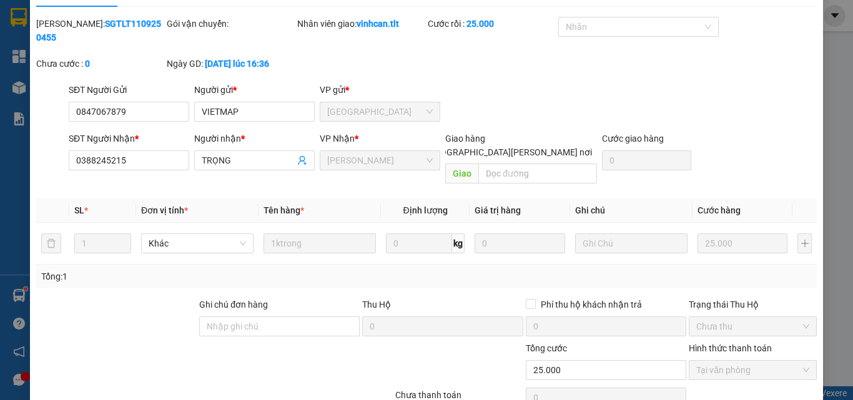
scroll to position [0, 0]
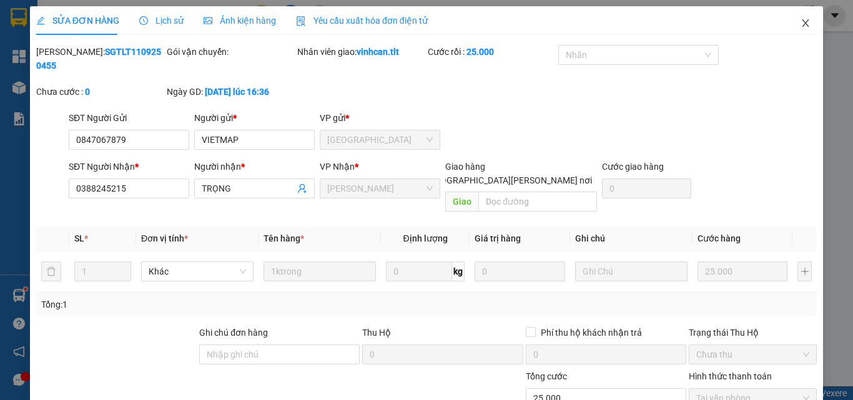
click at [800, 20] on icon "close" at bounding box center [805, 23] width 10 height 10
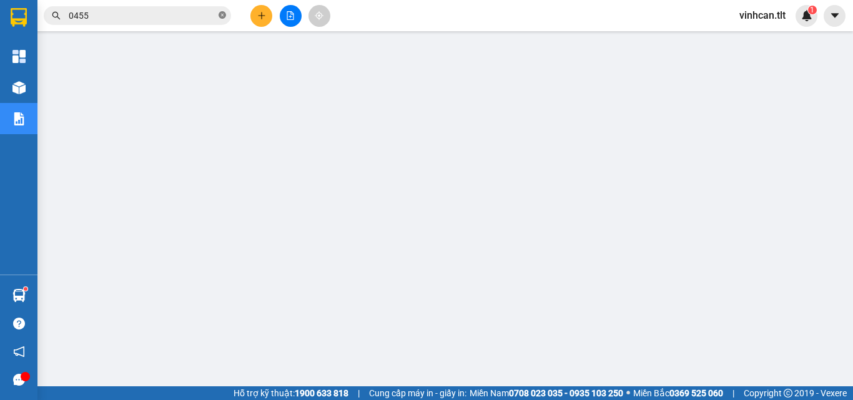
click at [222, 21] on span at bounding box center [222, 16] width 7 height 12
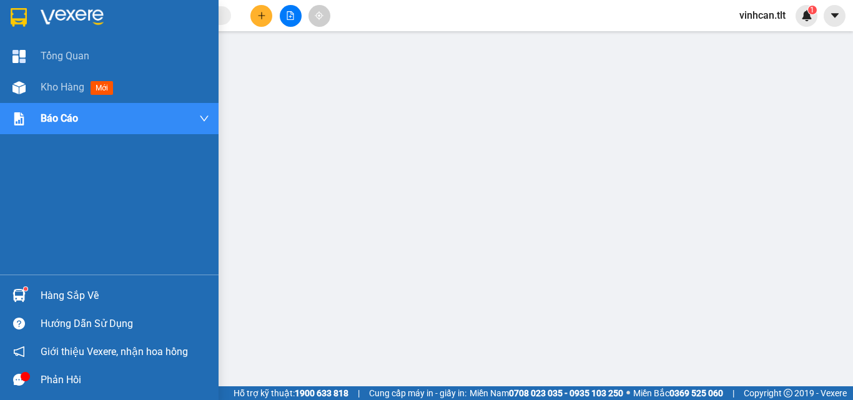
drag, startPoint x: 79, startPoint y: 298, endPoint x: 106, endPoint y: 298, distance: 26.8
click at [81, 298] on div "Hàng sắp về" at bounding box center [125, 296] width 169 height 19
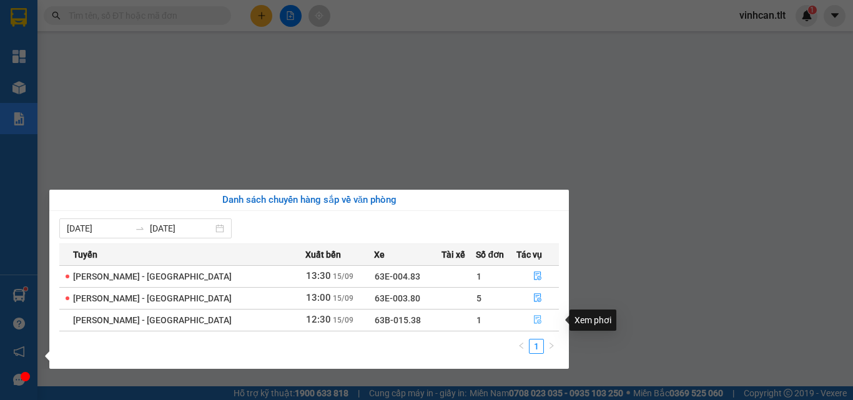
click at [533, 320] on icon "file-done" at bounding box center [537, 319] width 9 height 9
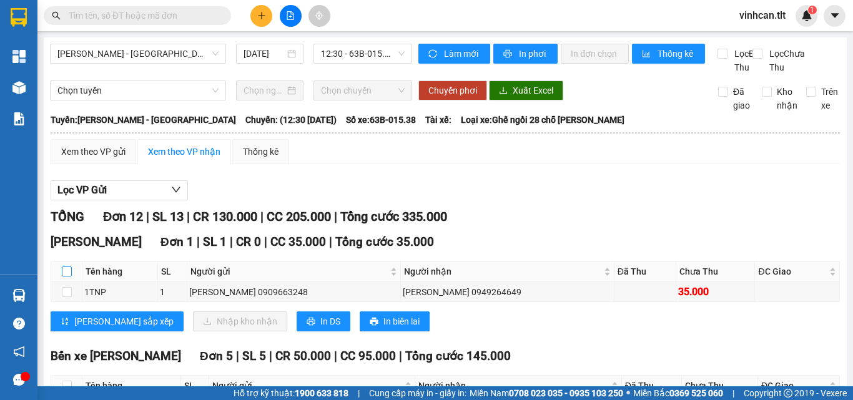
click at [70, 277] on input "checkbox" at bounding box center [67, 272] width 10 height 10
checkbox input "true"
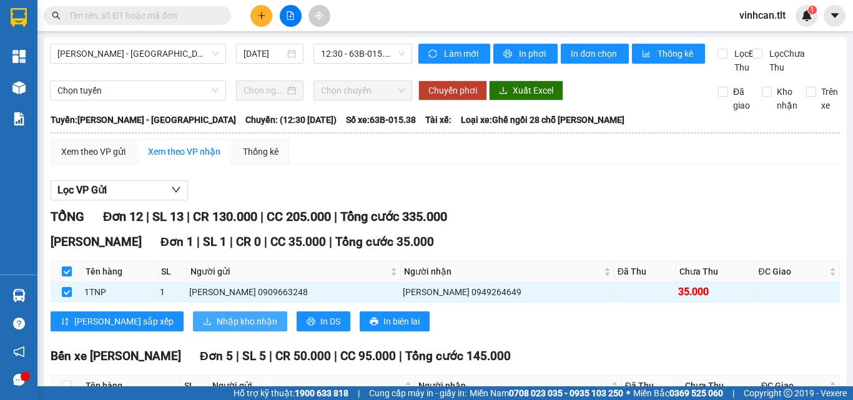
click at [217, 328] on span "Nhập kho nhận" at bounding box center [247, 322] width 61 height 14
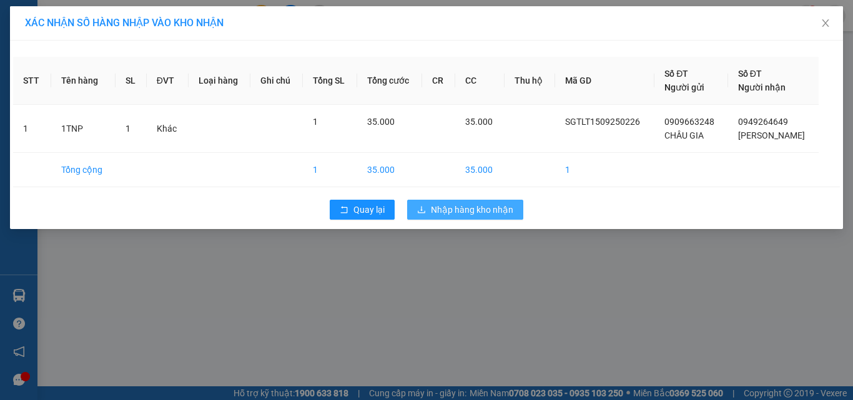
click at [461, 205] on span "Nhập hàng kho nhận" at bounding box center [472, 210] width 82 height 14
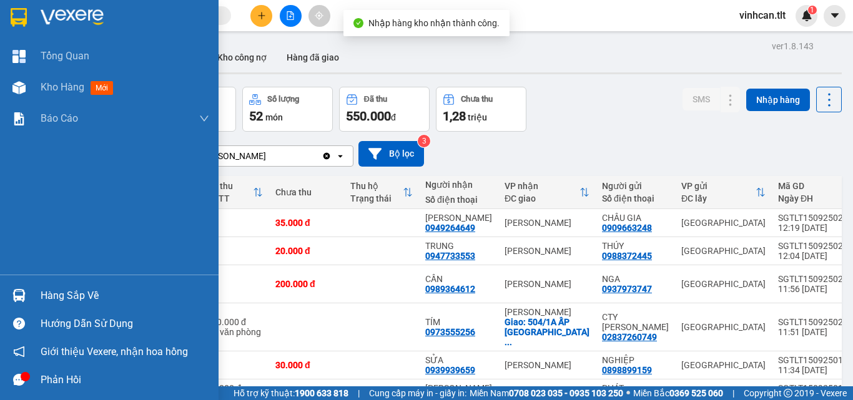
click at [69, 296] on div "Hàng sắp về" at bounding box center [125, 296] width 169 height 19
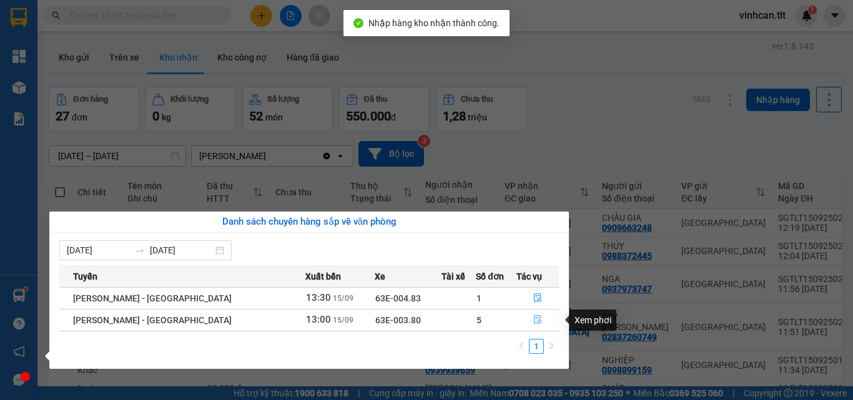
click at [534, 319] on icon "file-done" at bounding box center [537, 320] width 7 height 9
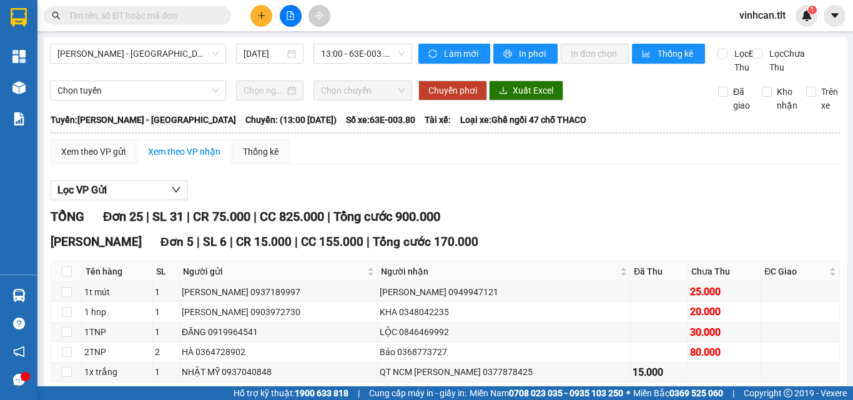
scroll to position [62, 0]
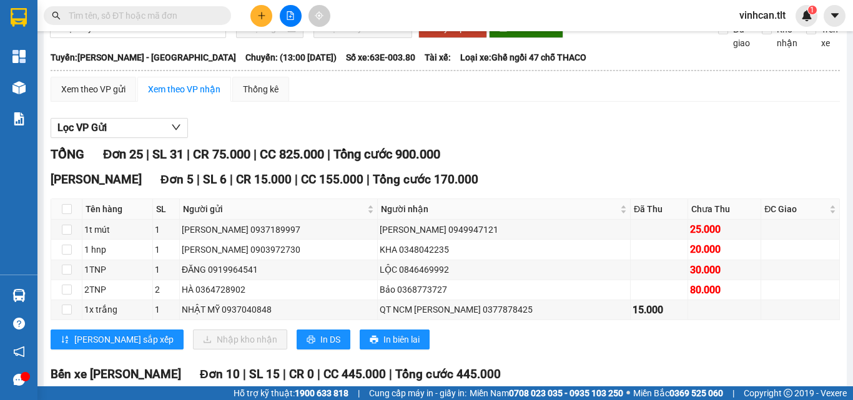
click at [61, 220] on th at bounding box center [66, 209] width 31 height 21
click at [66, 214] on input "checkbox" at bounding box center [67, 209] width 10 height 10
checkbox input "true"
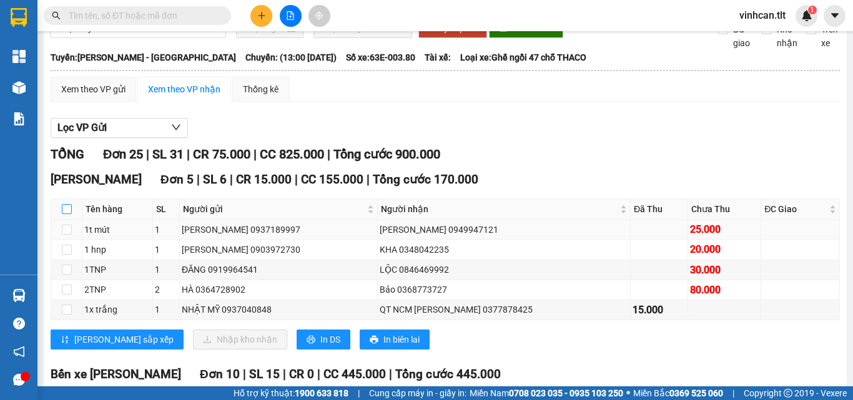
checkbox input "true"
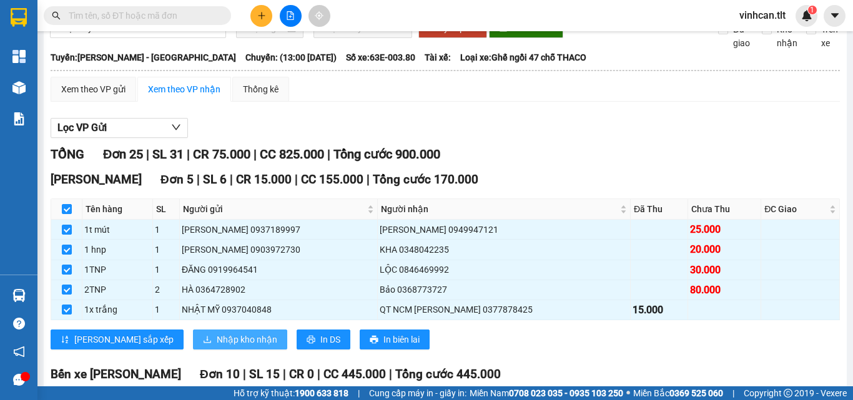
click at [217, 347] on span "Nhập kho nhận" at bounding box center [247, 340] width 61 height 14
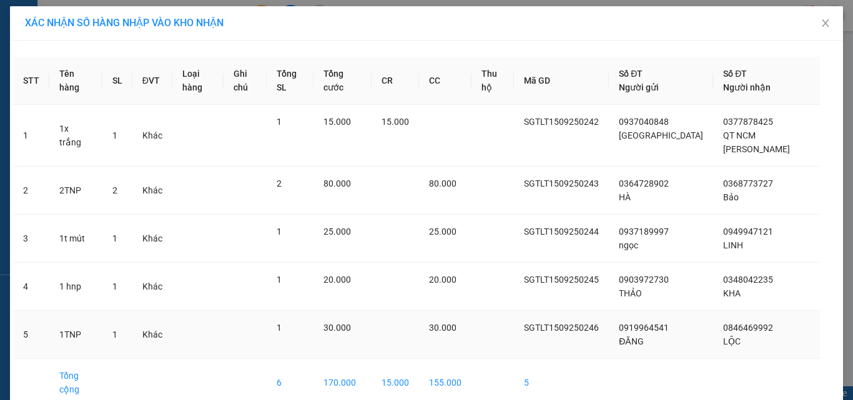
scroll to position [36, 0]
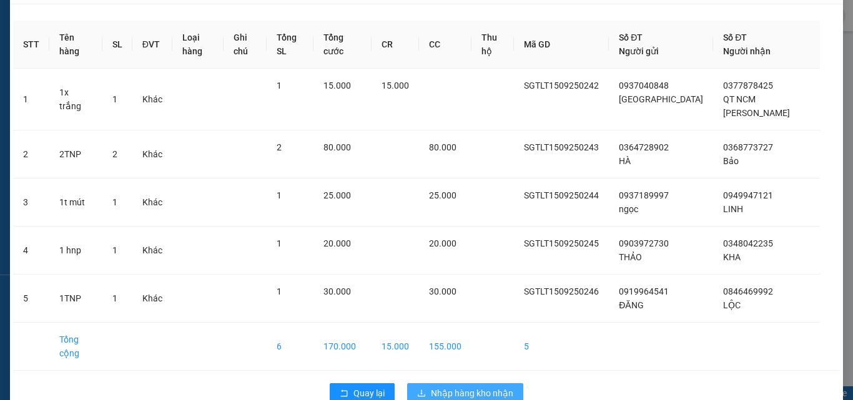
drag, startPoint x: 466, startPoint y: 361, endPoint x: 460, endPoint y: 364, distance: 6.4
click at [466, 386] on span "Nhập hàng kho nhận" at bounding box center [472, 393] width 82 height 14
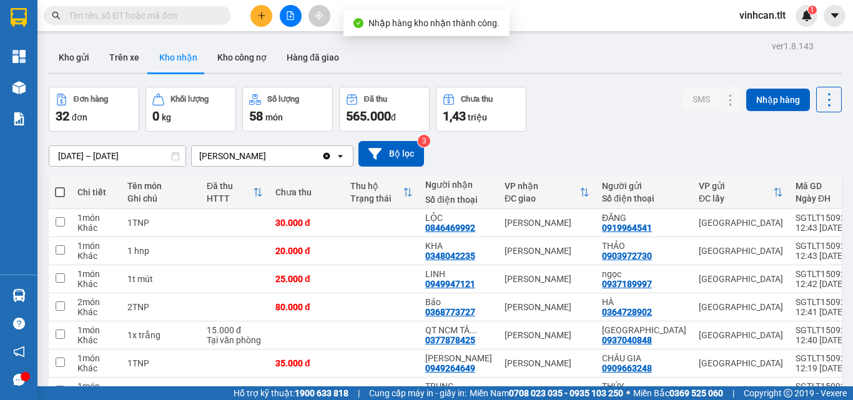
click at [149, 17] on input "text" at bounding box center [142, 16] width 147 height 14
click at [121, 16] on input "text" at bounding box center [142, 16] width 147 height 14
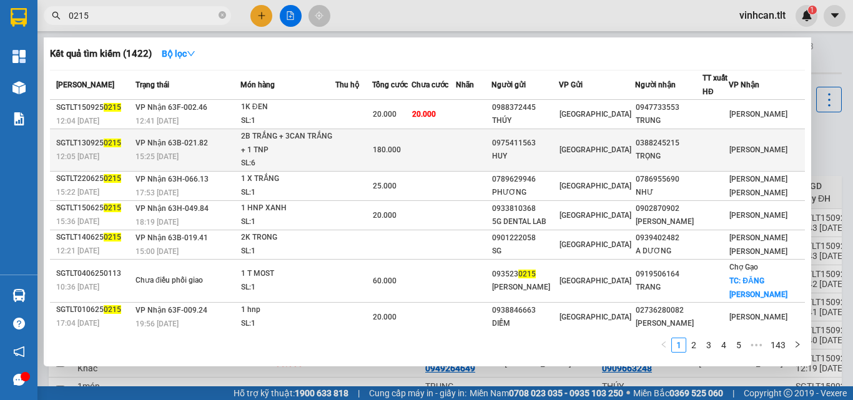
type input "0215"
click at [548, 144] on div "0975411563" at bounding box center [525, 143] width 66 height 13
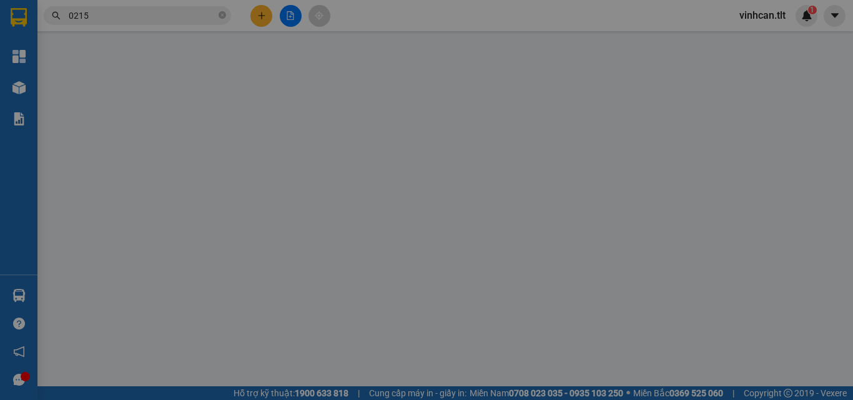
type input "0975411563"
type input "HUY"
type input "0388245215"
type input "TRỌNG"
type input "180.000"
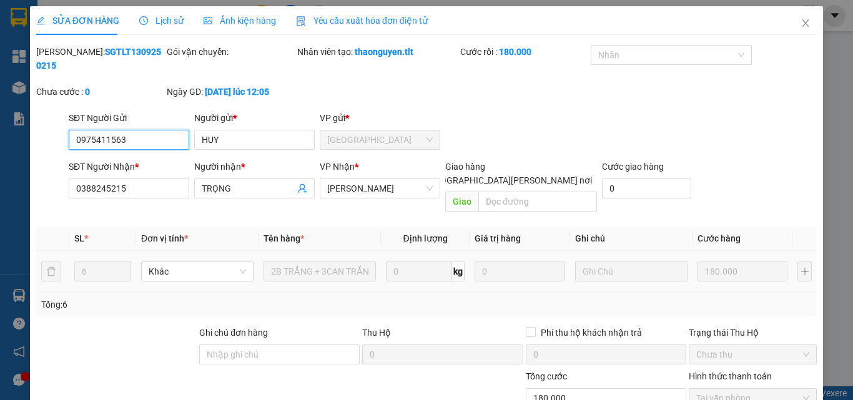
scroll to position [64, 0]
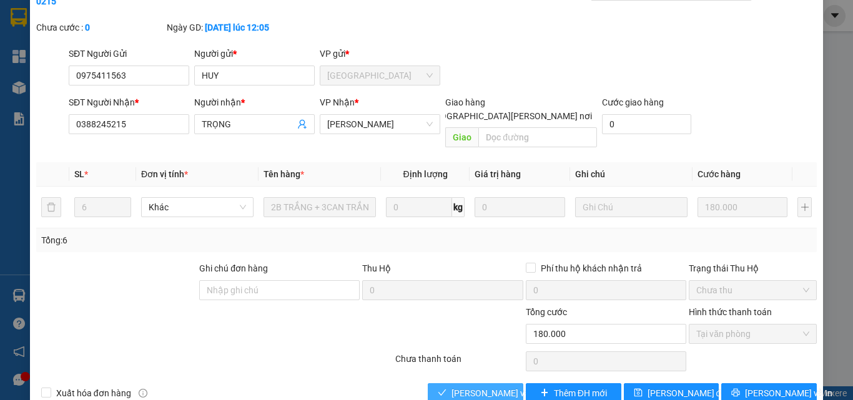
click at [492, 386] on span "[PERSON_NAME] và [PERSON_NAME] hàng" at bounding box center [535, 393] width 169 height 14
